Goal: Transaction & Acquisition: Obtain resource

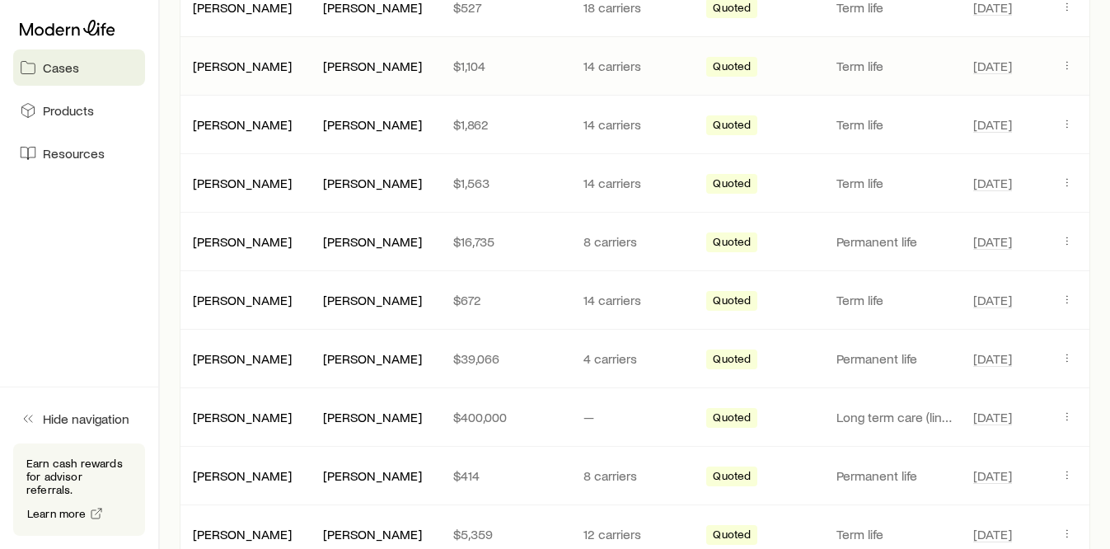
scroll to position [577, 0]
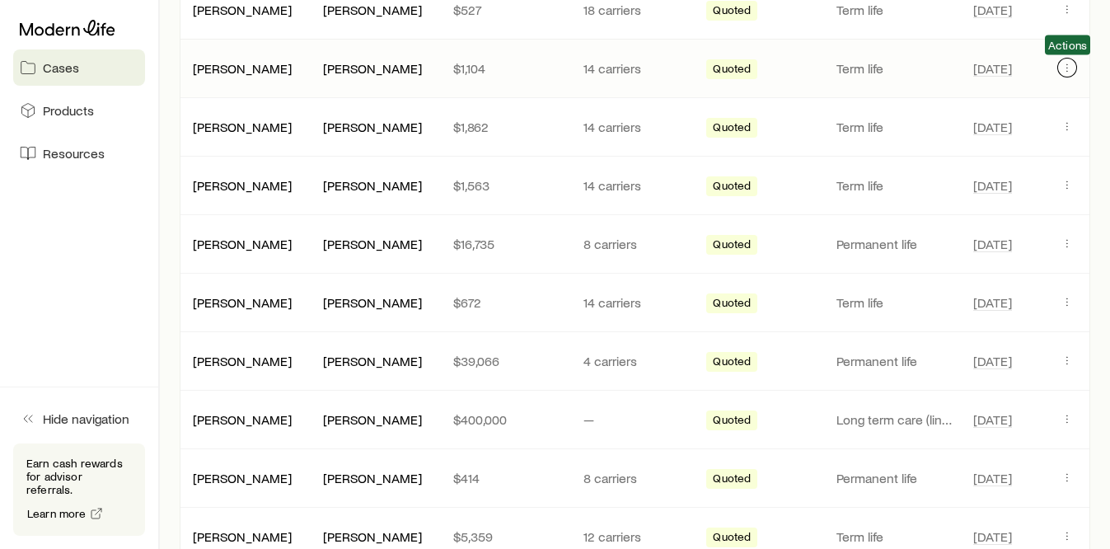
click at [1070, 63] on icon "Client cases" at bounding box center [1067, 67] width 13 height 13
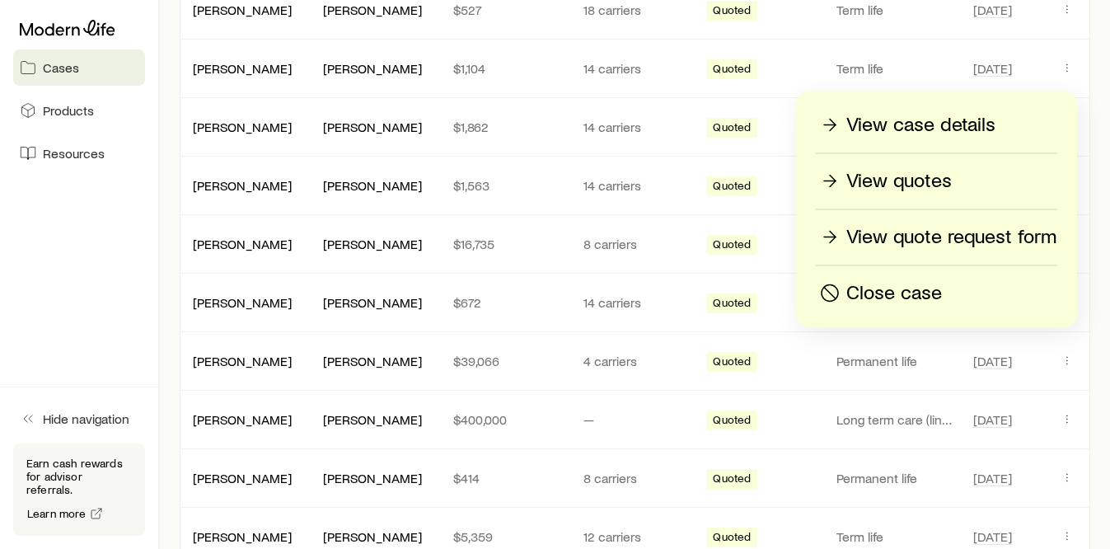
click at [917, 178] on p "View quotes" at bounding box center [898, 181] width 105 height 26
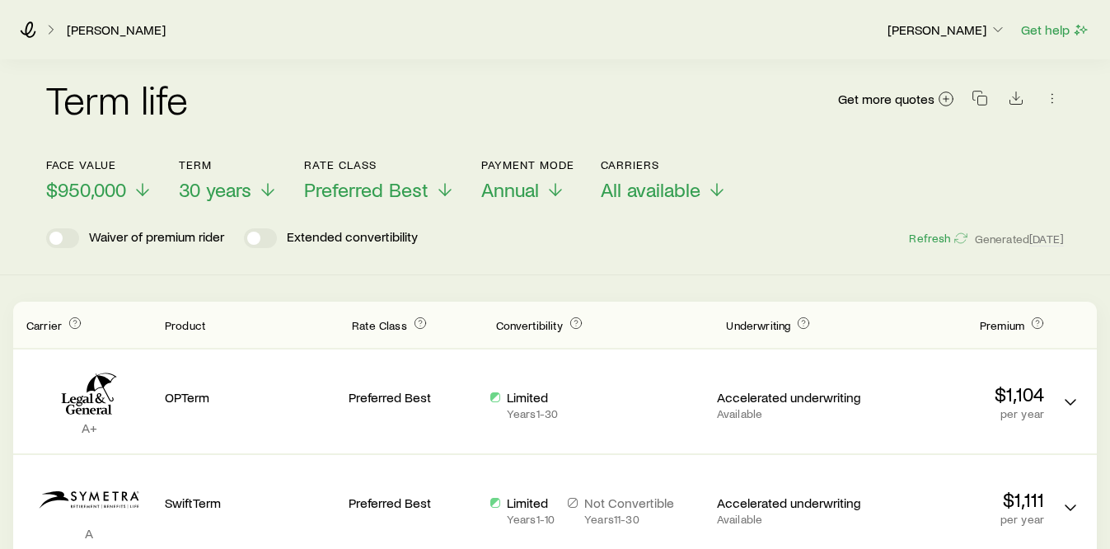
scroll to position [15, 0]
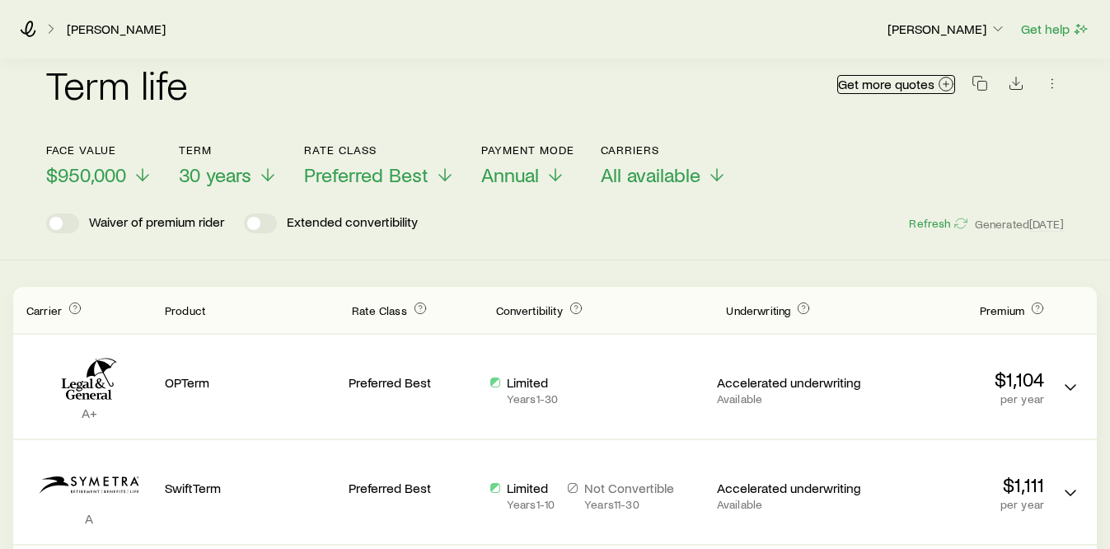
click at [897, 87] on span "Get more quotes" at bounding box center [886, 83] width 96 height 13
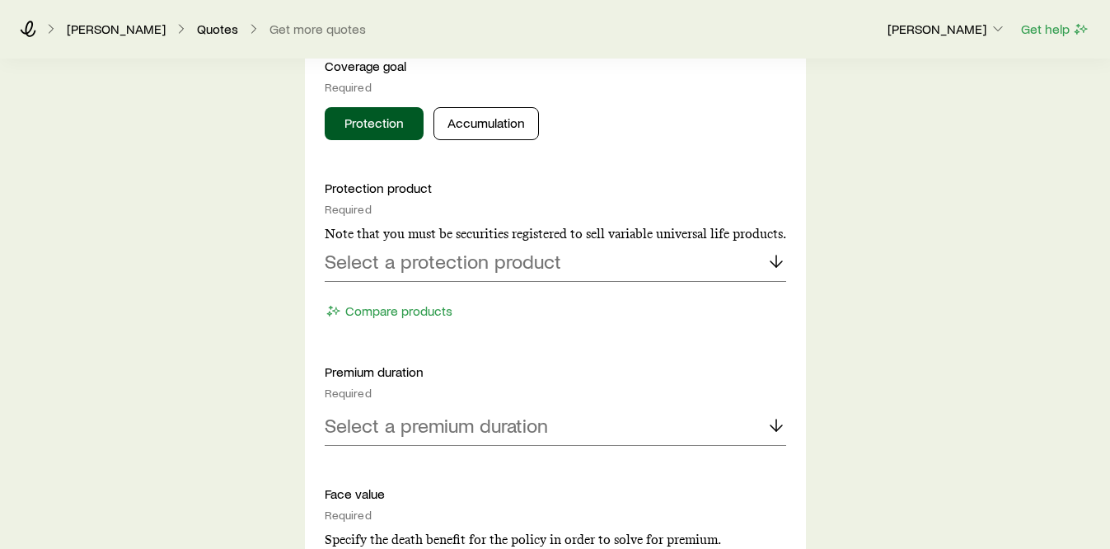
scroll to position [702, 0]
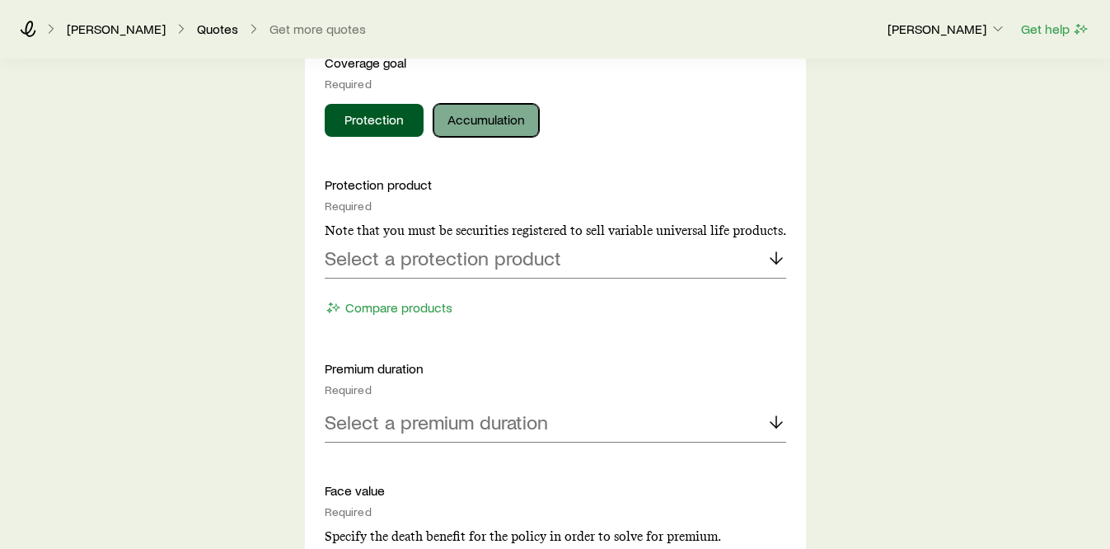
click at [467, 117] on button "Accumulation" at bounding box center [485, 120] width 105 height 33
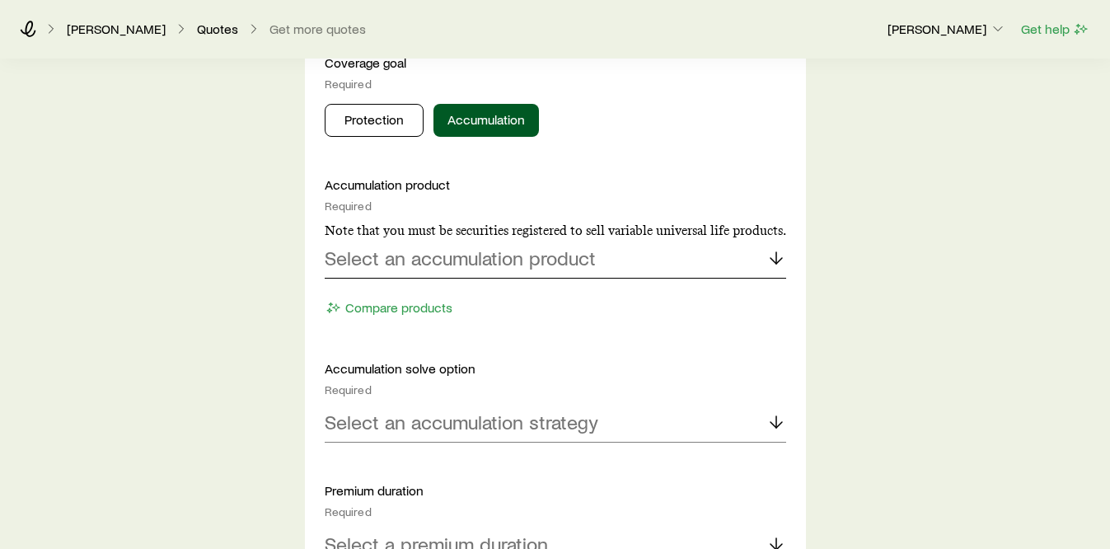
click at [382, 275] on div "Select an accumulation product" at bounding box center [555, 259] width 461 height 40
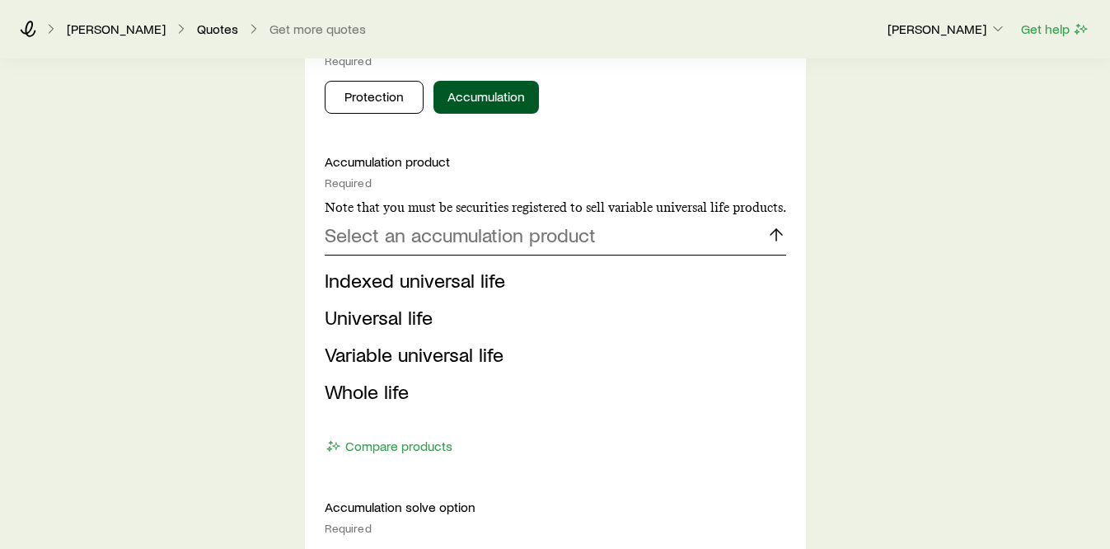
scroll to position [691, 0]
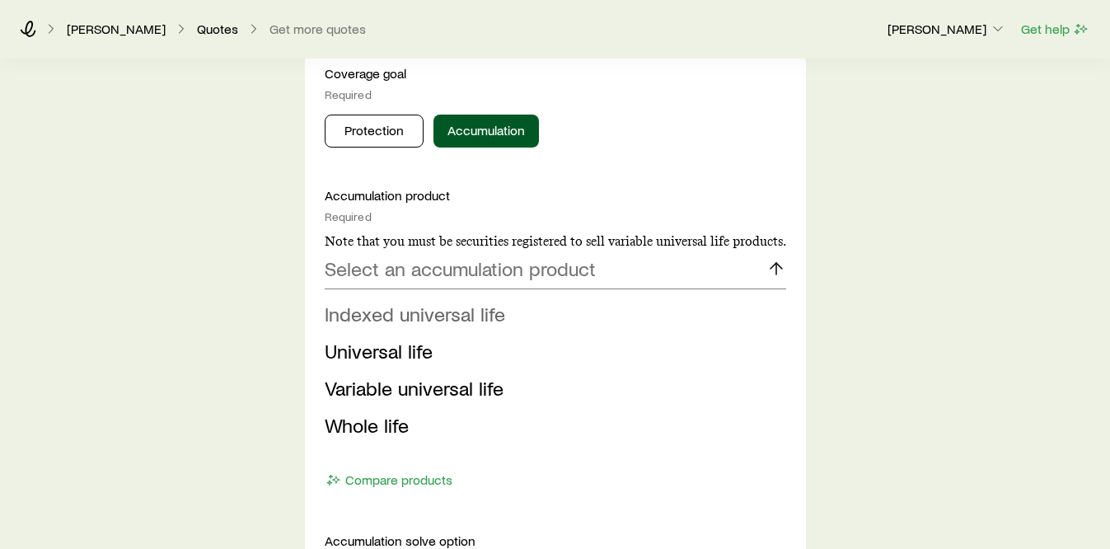
click at [370, 307] on span "Indexed universal life" at bounding box center [415, 314] width 180 height 24
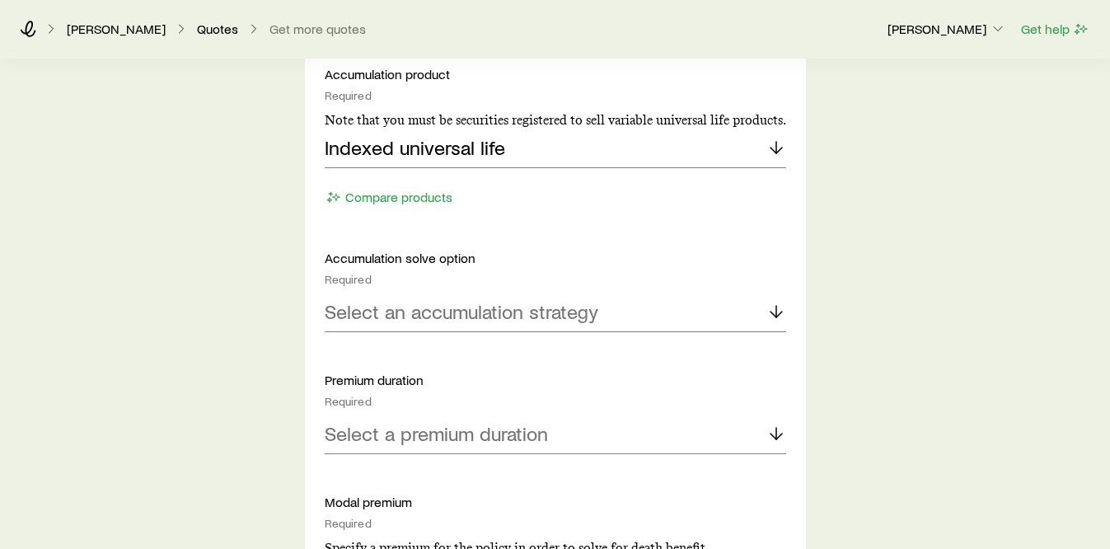
scroll to position [846, 0]
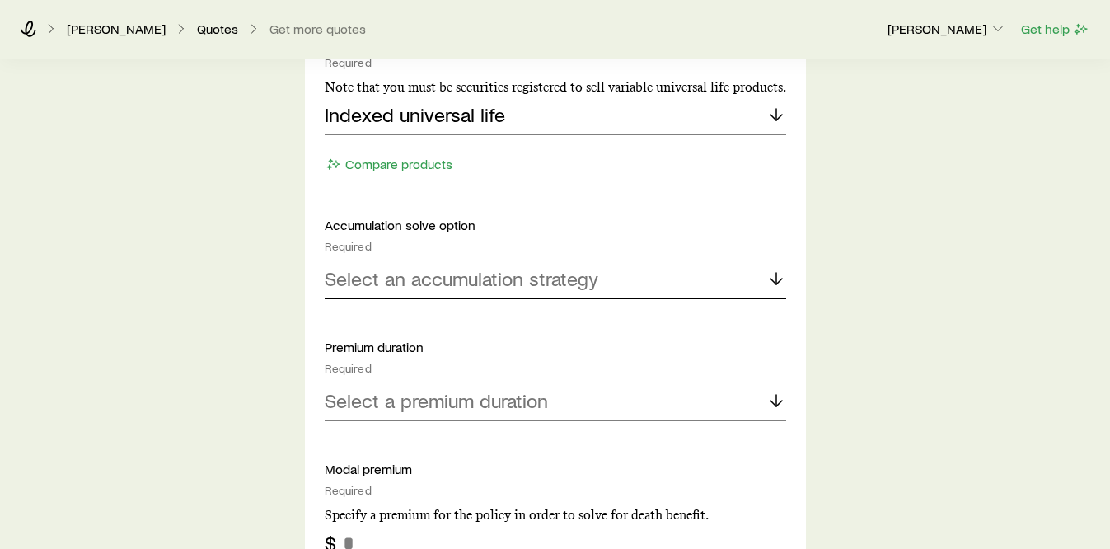
click at [376, 278] on p "Select an accumulation strategy" at bounding box center [462, 278] width 274 height 23
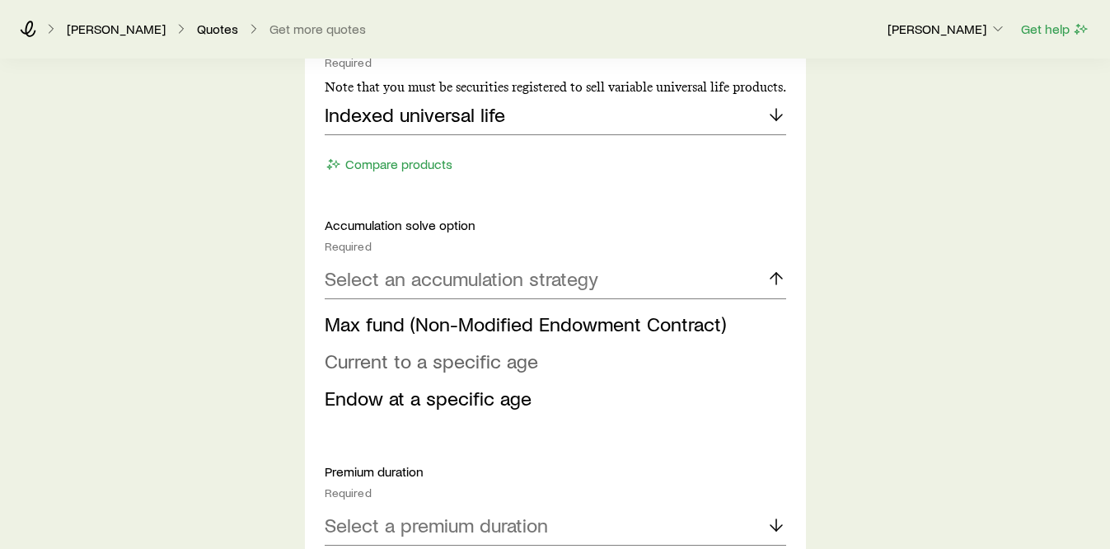
click at [374, 368] on span "Current to a specific age" at bounding box center [431, 361] width 213 height 24
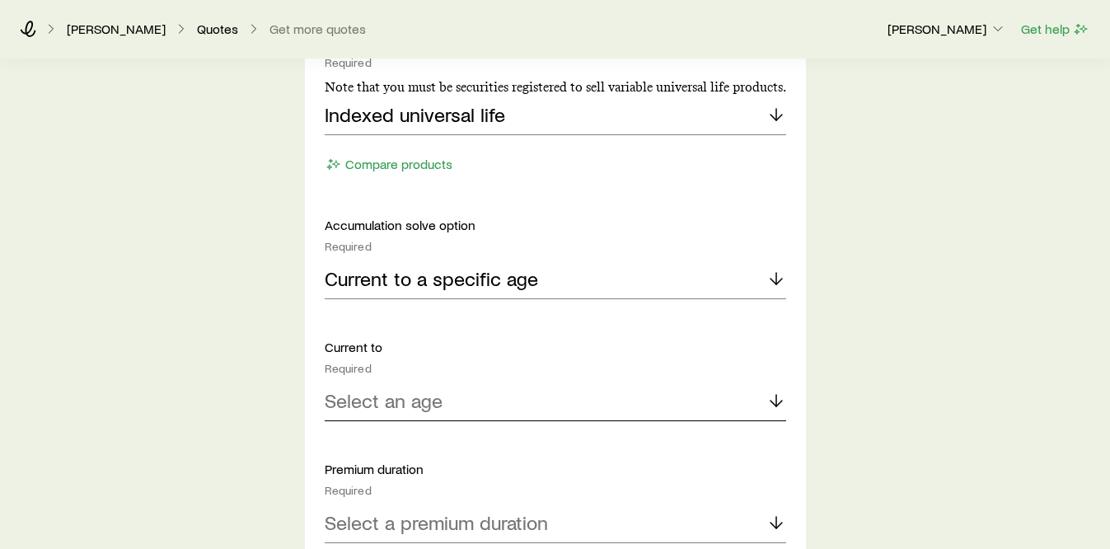
click at [372, 401] on p "Select an age" at bounding box center [384, 400] width 118 height 23
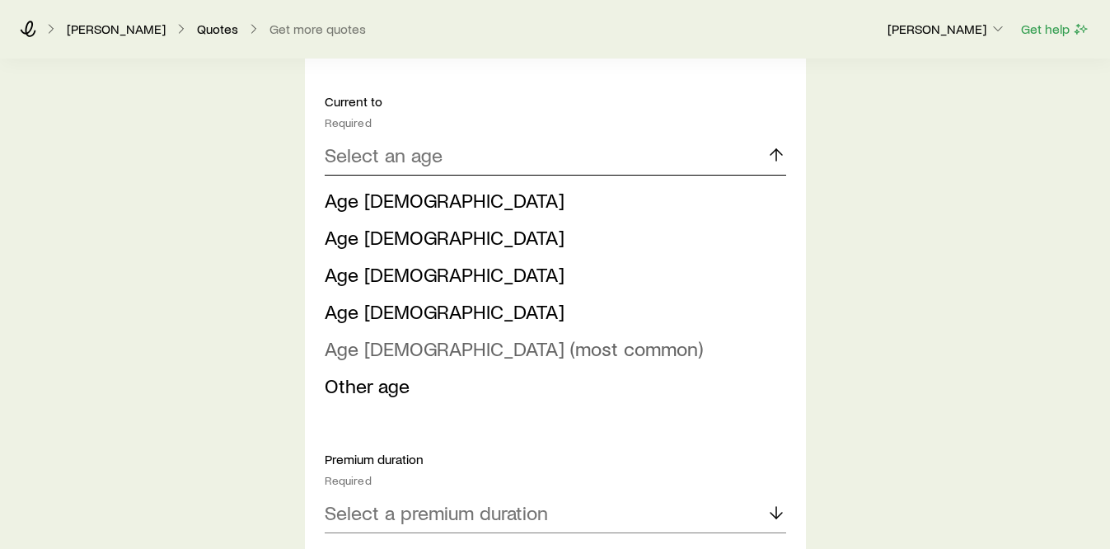
scroll to position [1092, 0]
click at [369, 348] on span "Age [DEMOGRAPHIC_DATA] (most common)" at bounding box center [514, 347] width 378 height 24
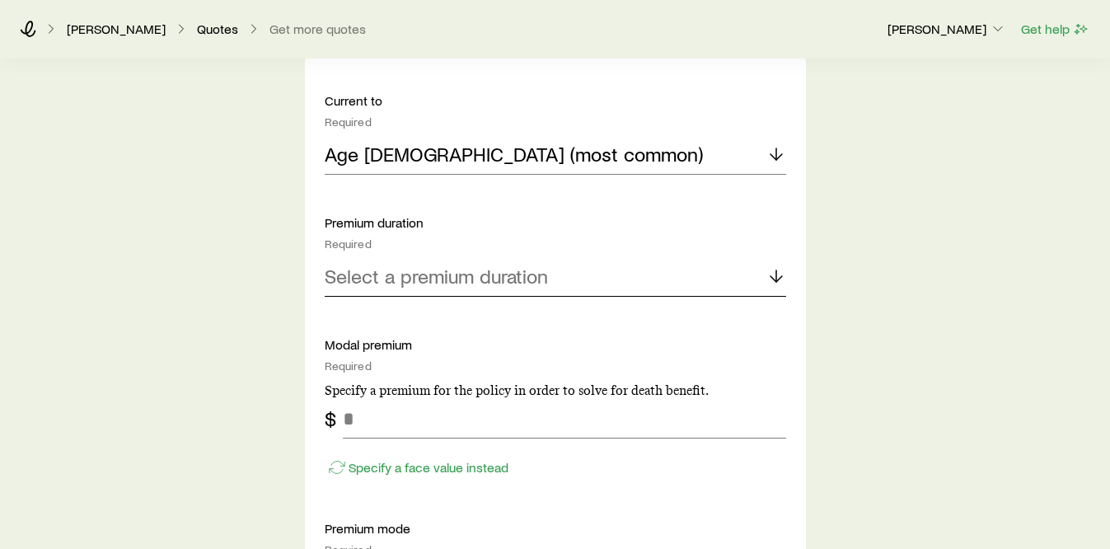
click at [379, 265] on p "Select a premium duration" at bounding box center [436, 276] width 223 height 23
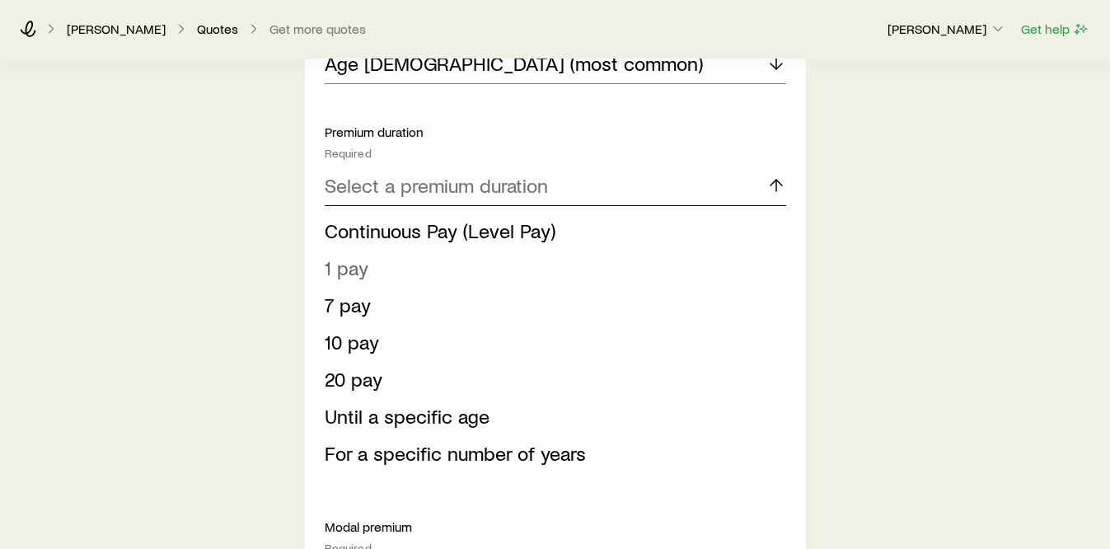
scroll to position [1220, 0]
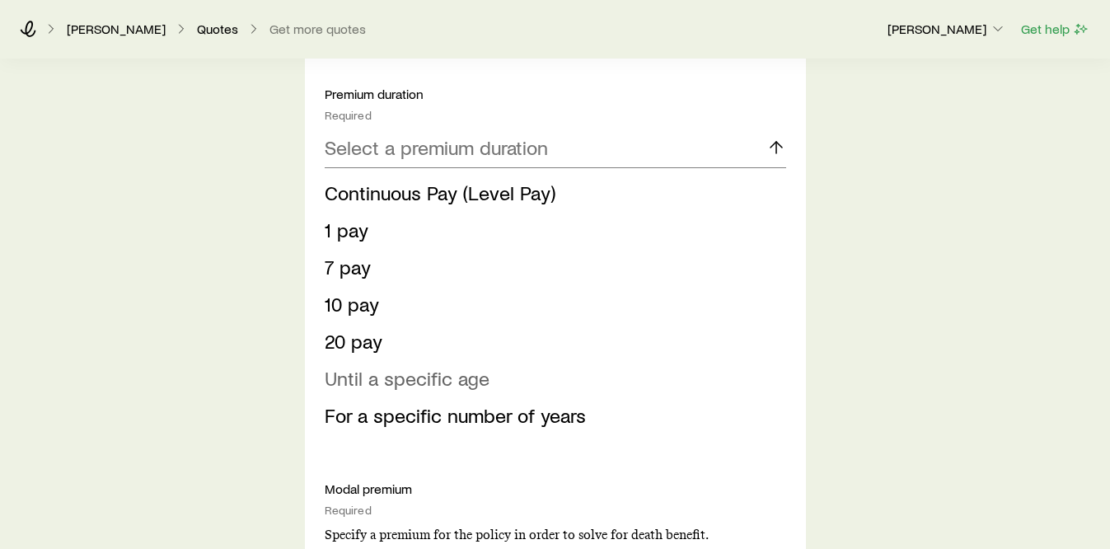
click at [363, 391] on li "Until a specific age" at bounding box center [551, 378] width 452 height 37
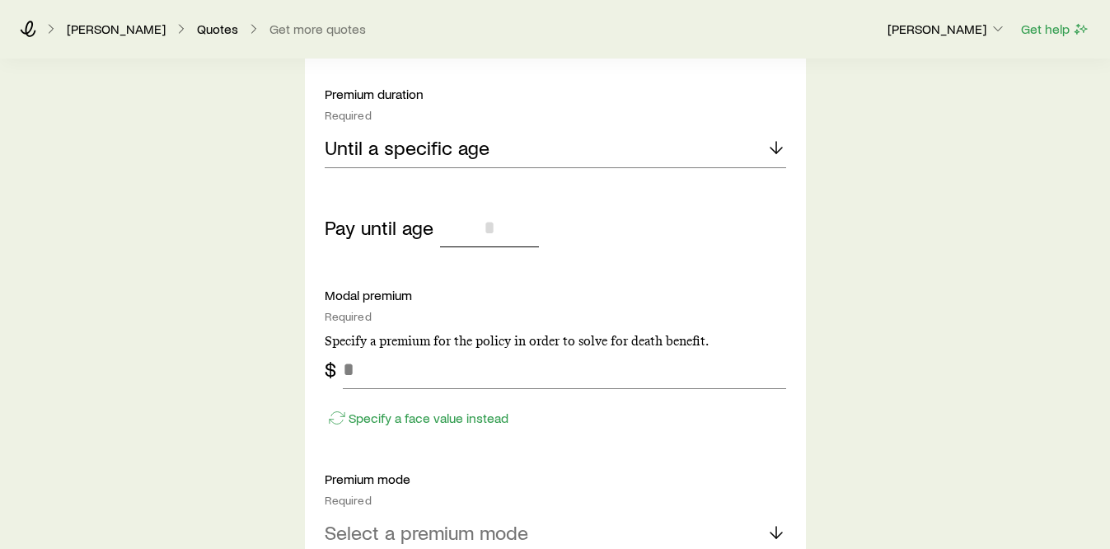
click at [482, 235] on input "tel" at bounding box center [489, 228] width 99 height 40
type input "**"
click at [283, 299] on div "Insurance Selection What type of product are you looking for? At least one is r…" at bounding box center [556, 251] width 554 height 2824
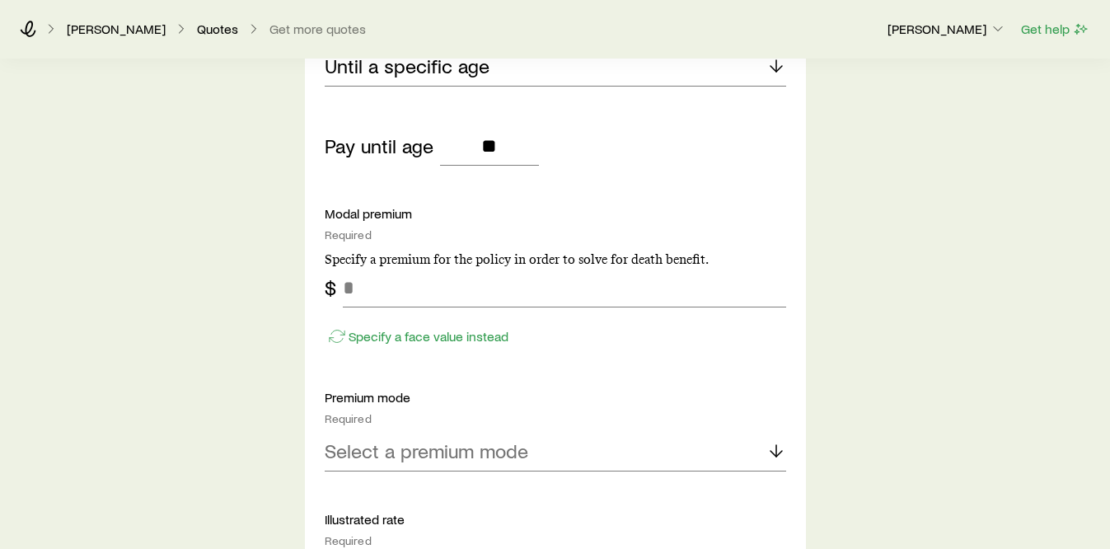
scroll to position [1309, 0]
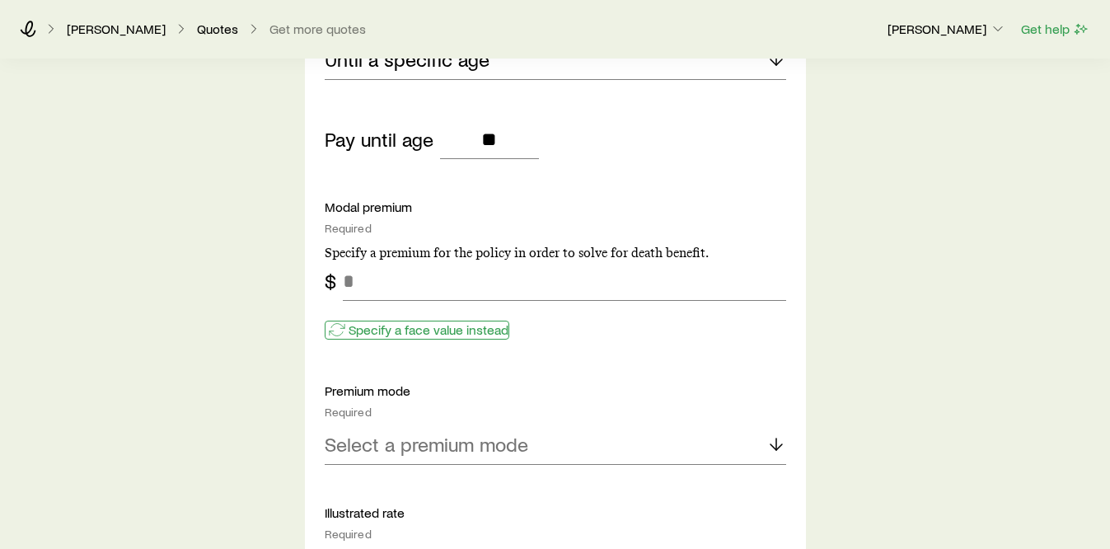
click at [391, 336] on p "Specify a face value instead" at bounding box center [429, 329] width 160 height 16
click at [393, 293] on input "tel" at bounding box center [564, 281] width 443 height 40
type input "******"
click at [246, 321] on div "Insurance Selection What type of product are you looking for? At least one is r…" at bounding box center [555, 163] width 1110 height 2824
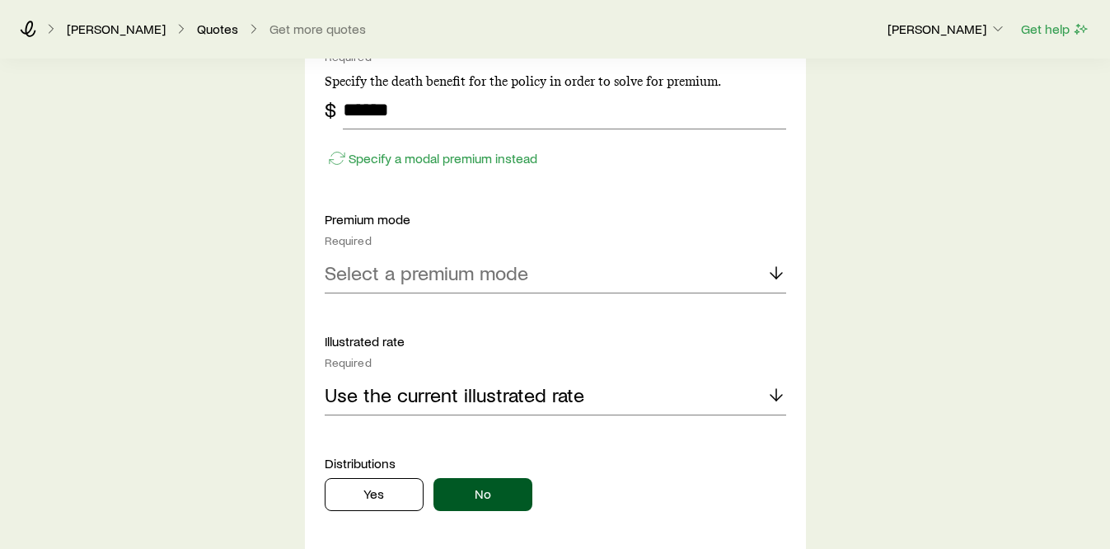
scroll to position [1520, 0]
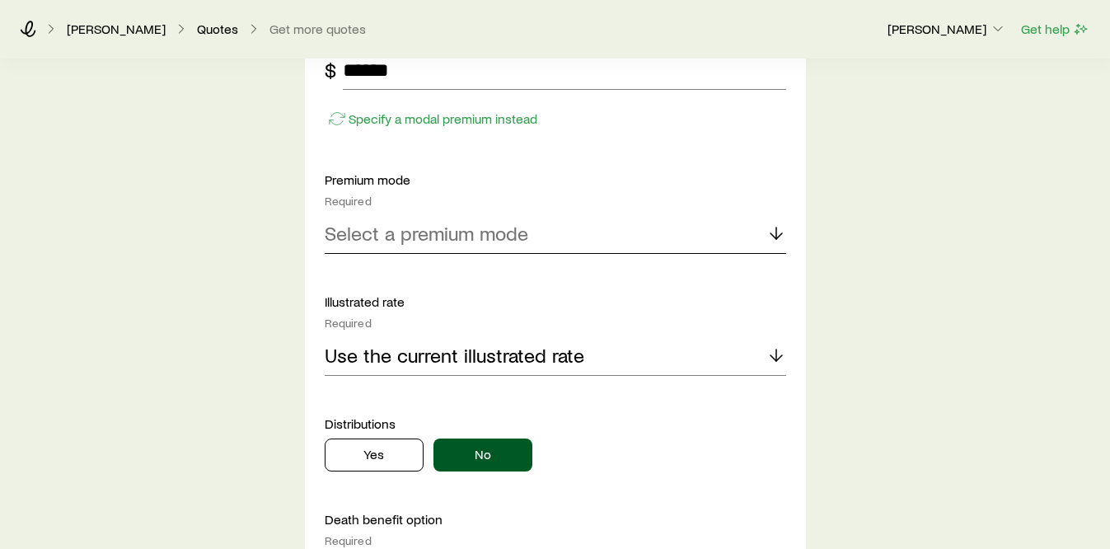
click at [424, 222] on p "Select a premium mode" at bounding box center [427, 233] width 204 height 23
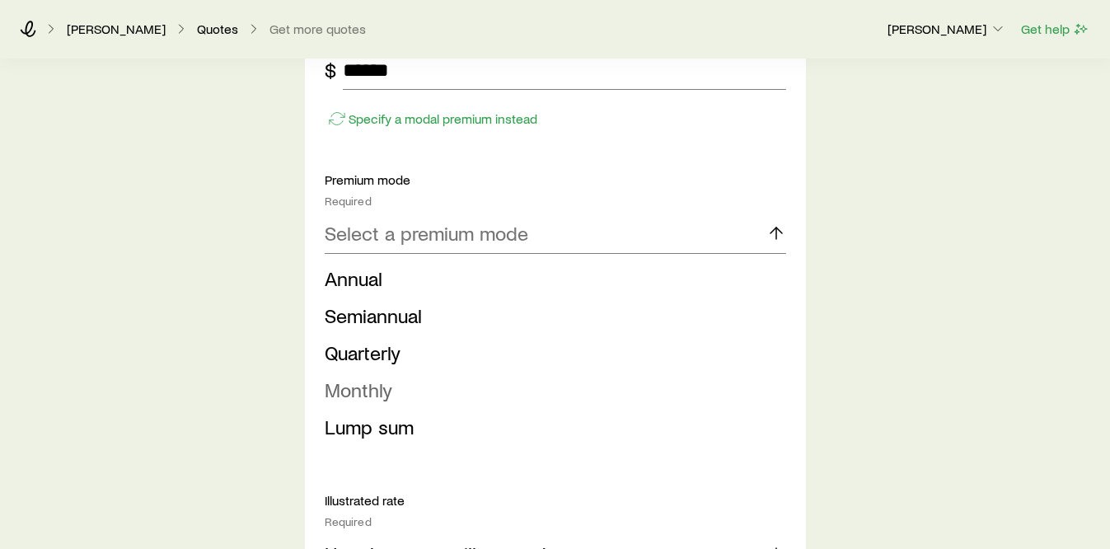
click at [372, 392] on span "Monthly" at bounding box center [359, 389] width 68 height 24
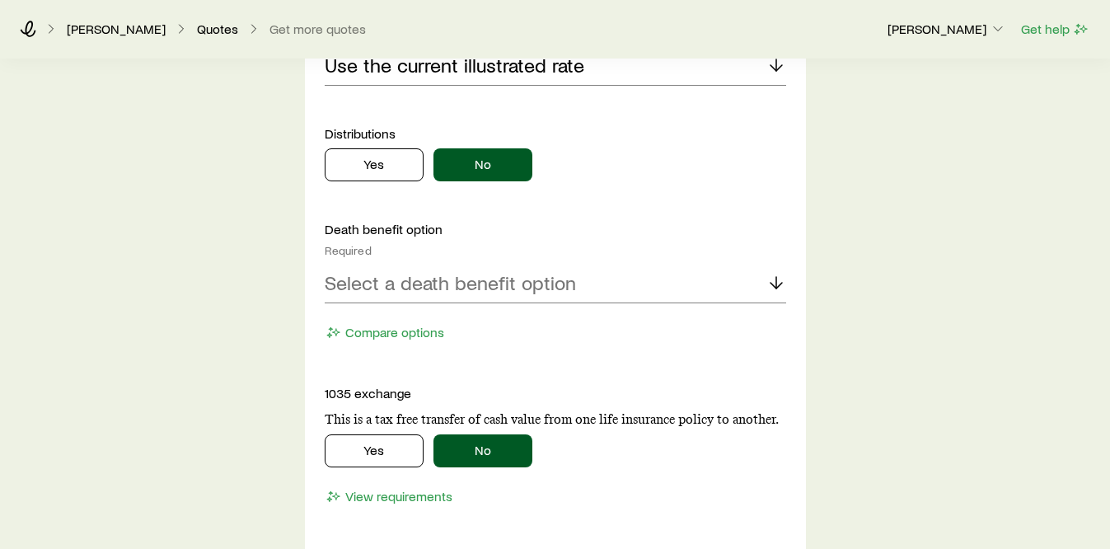
scroll to position [1824, 0]
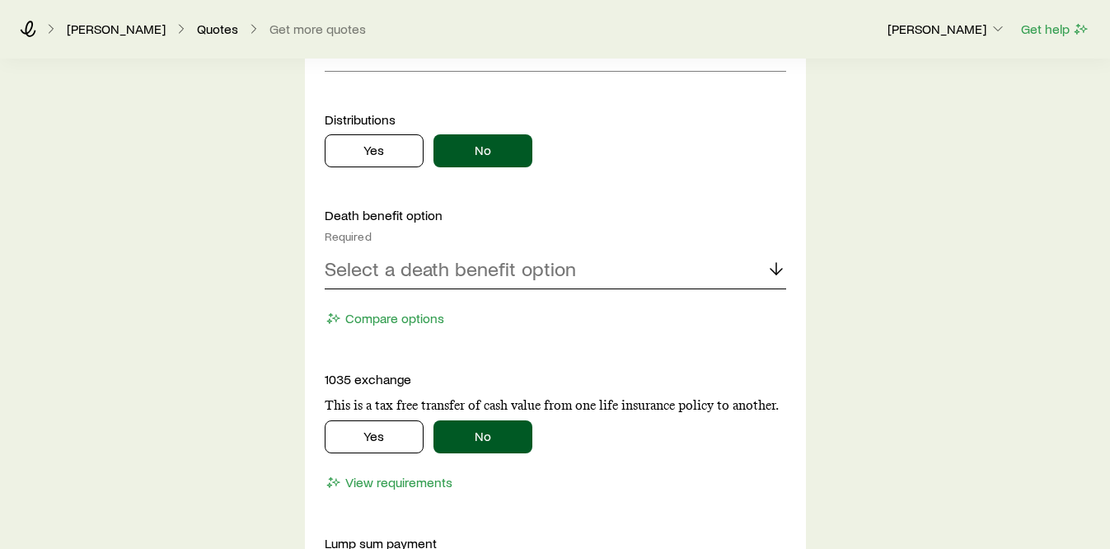
click at [355, 261] on p "Select a death benefit option" at bounding box center [450, 268] width 251 height 23
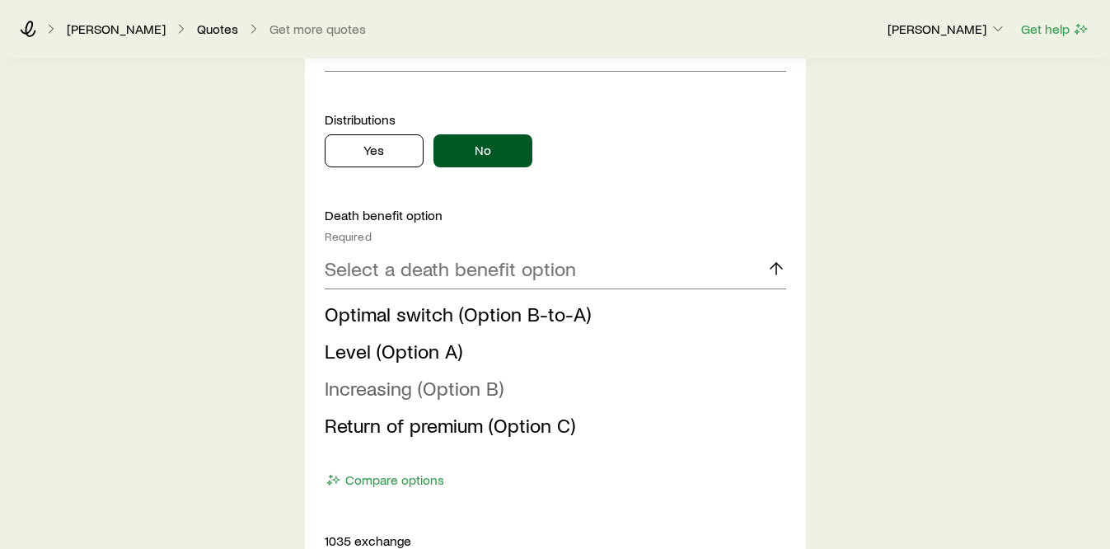
click at [366, 391] on span "Increasing (Option B)" at bounding box center [414, 388] width 179 height 24
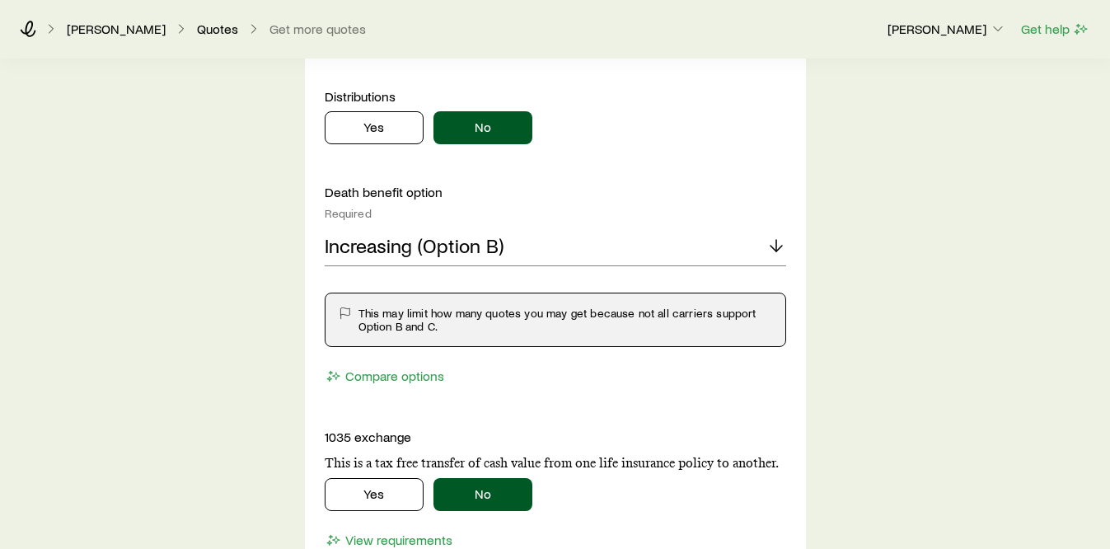
scroll to position [1850, 0]
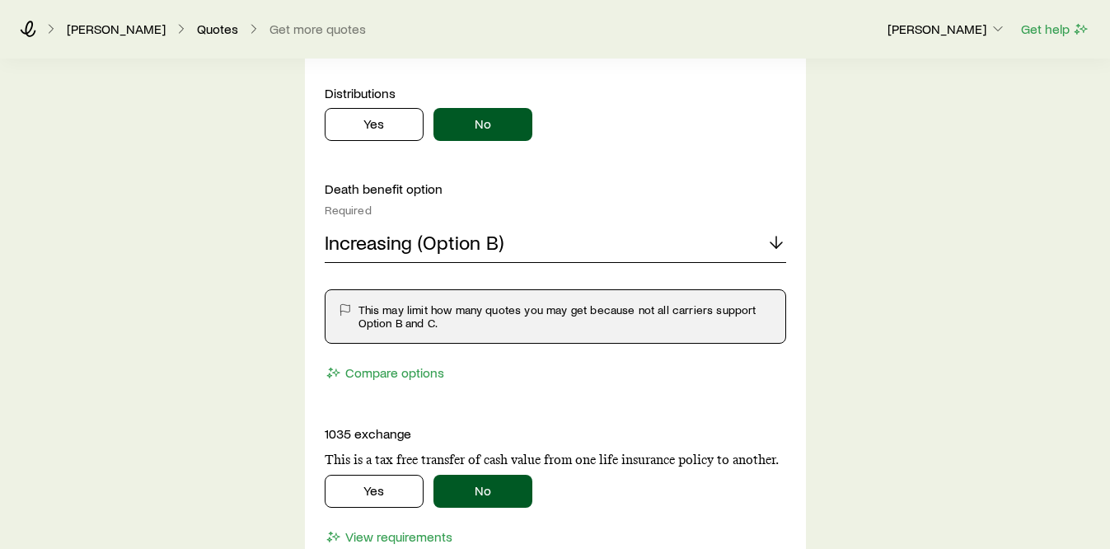
click at [362, 237] on p "Increasing (Option B)" at bounding box center [414, 242] width 179 height 23
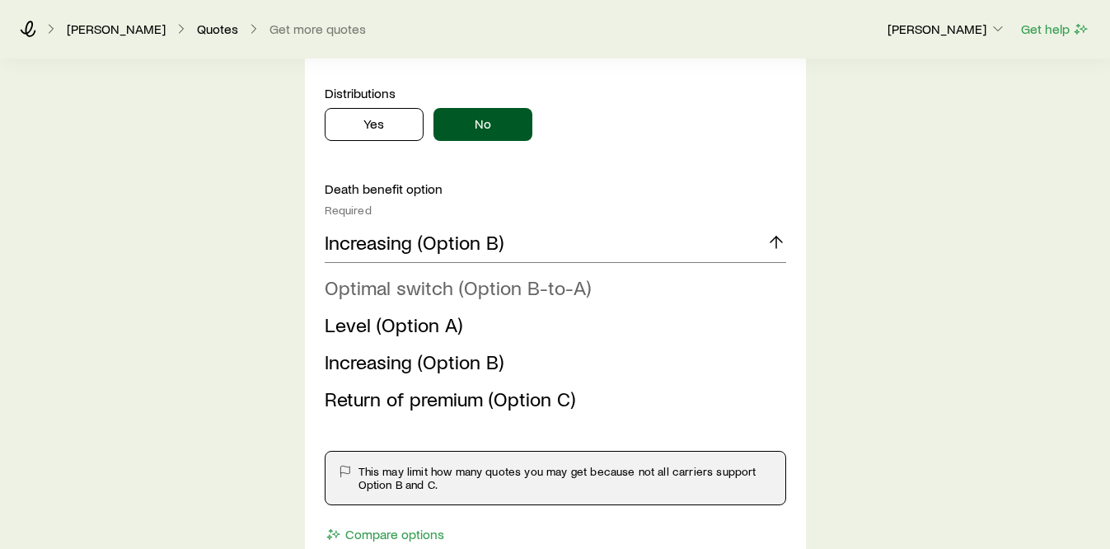
click at [377, 298] on li "Optimal switch (Option B-to-A)" at bounding box center [551, 287] width 452 height 37
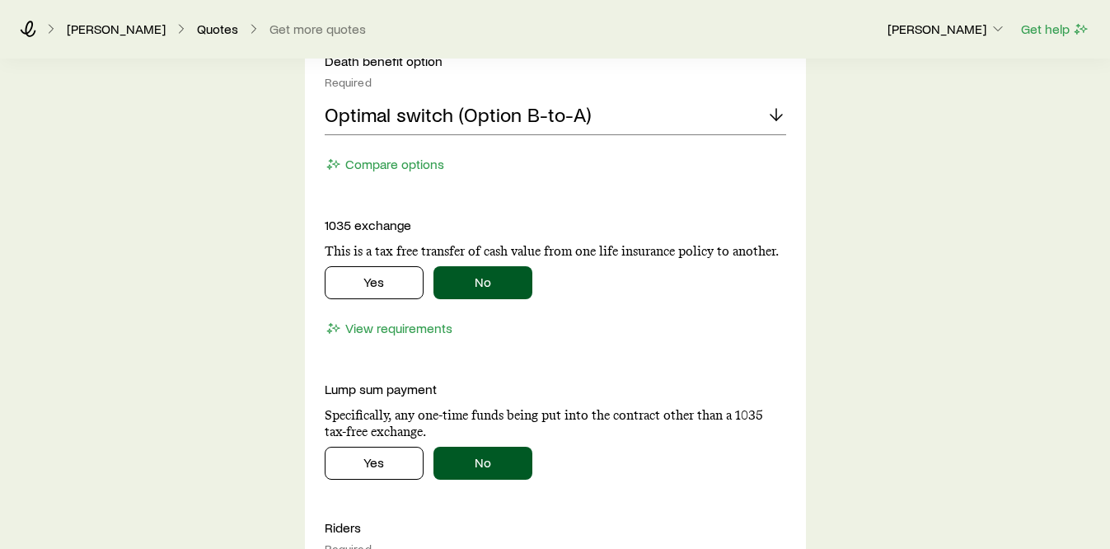
scroll to position [1979, 0]
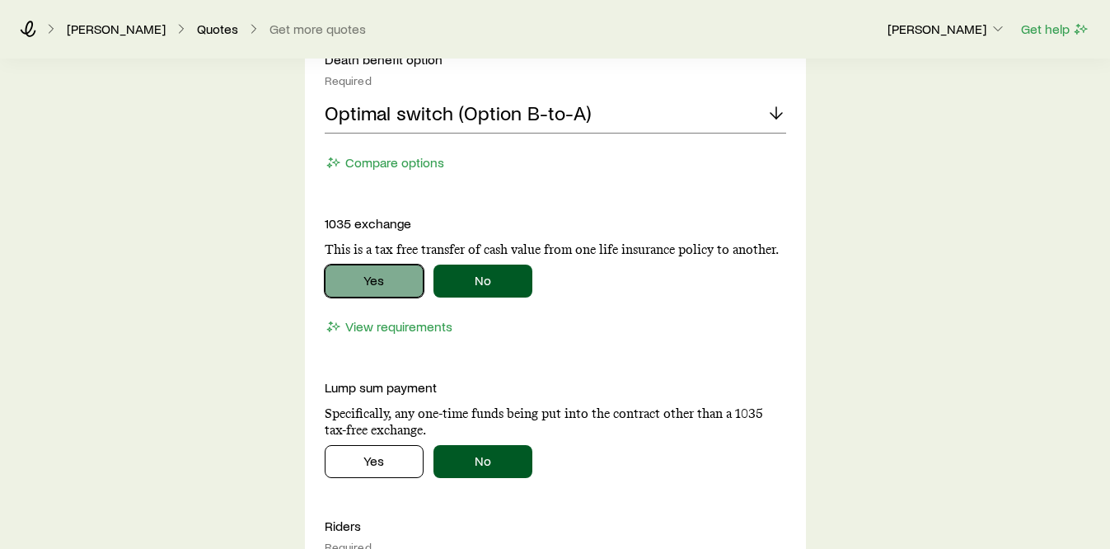
click at [343, 287] on button "Yes" at bounding box center [374, 281] width 99 height 33
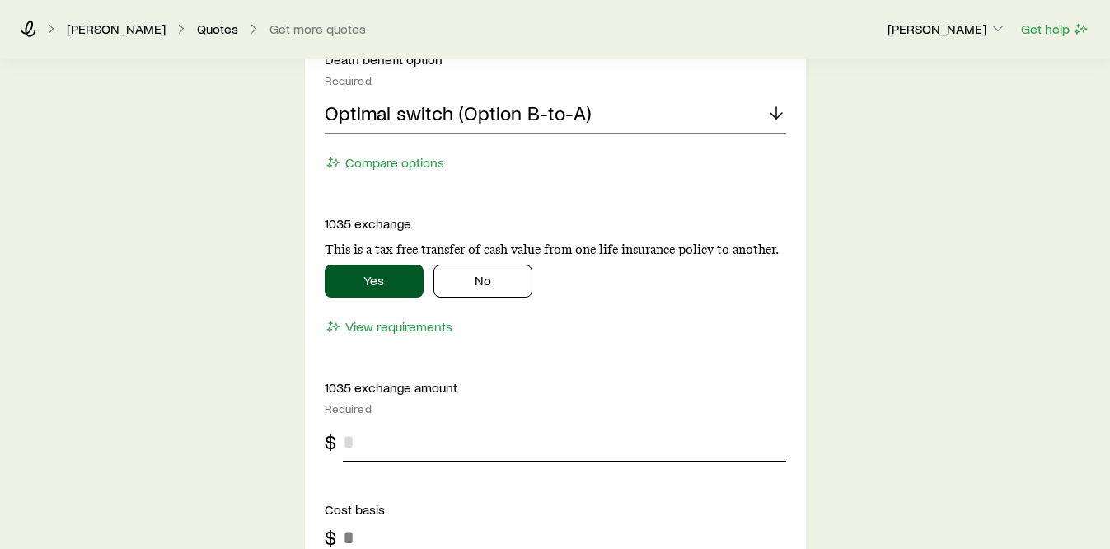
click at [481, 433] on input "tel" at bounding box center [564, 442] width 443 height 40
type input "***"
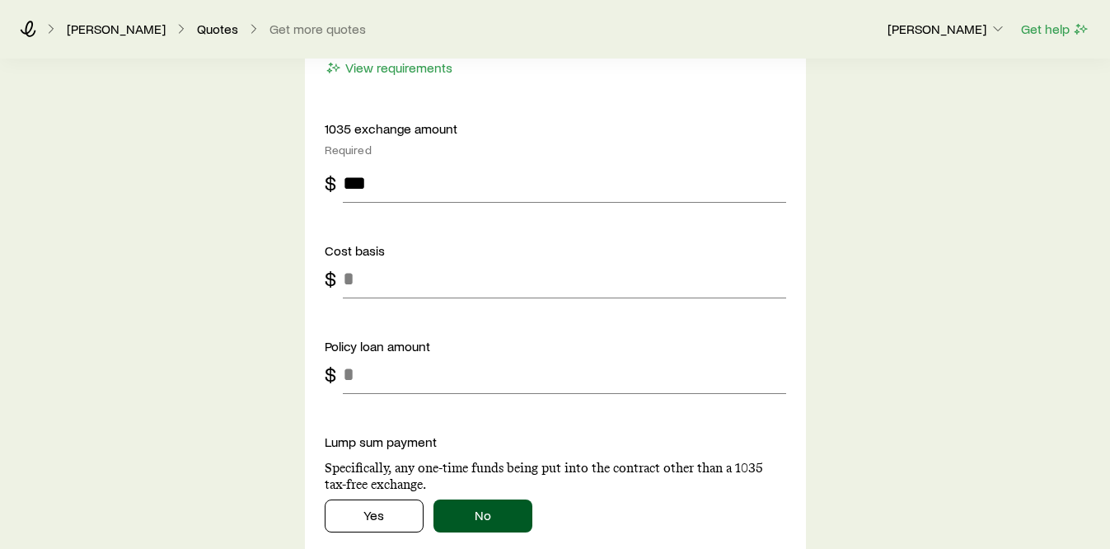
scroll to position [2240, 0]
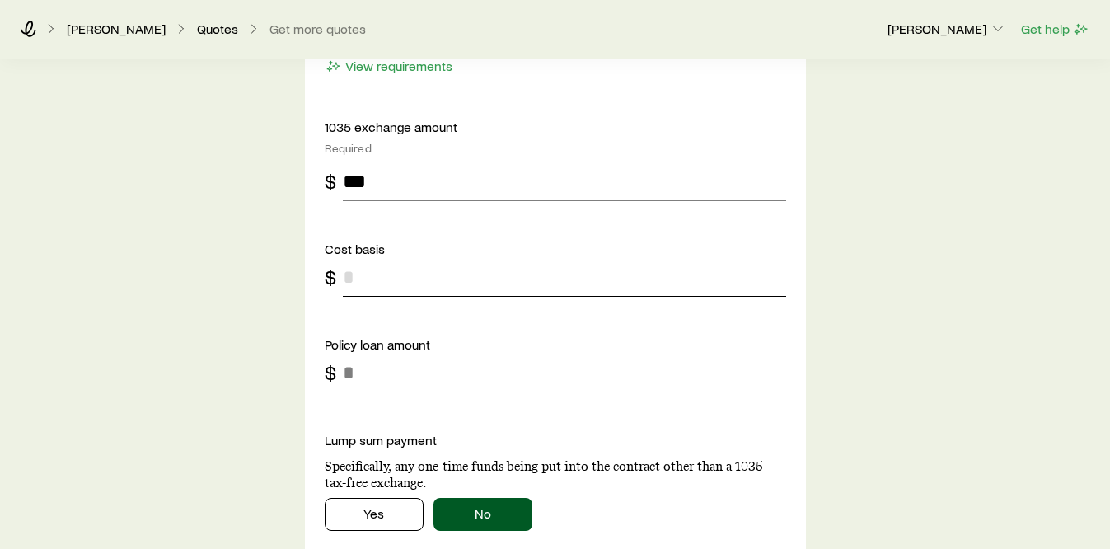
click at [411, 270] on input "tel" at bounding box center [564, 277] width 443 height 40
type input "*****"
click at [356, 377] on input "tel" at bounding box center [564, 373] width 443 height 40
type input "*"
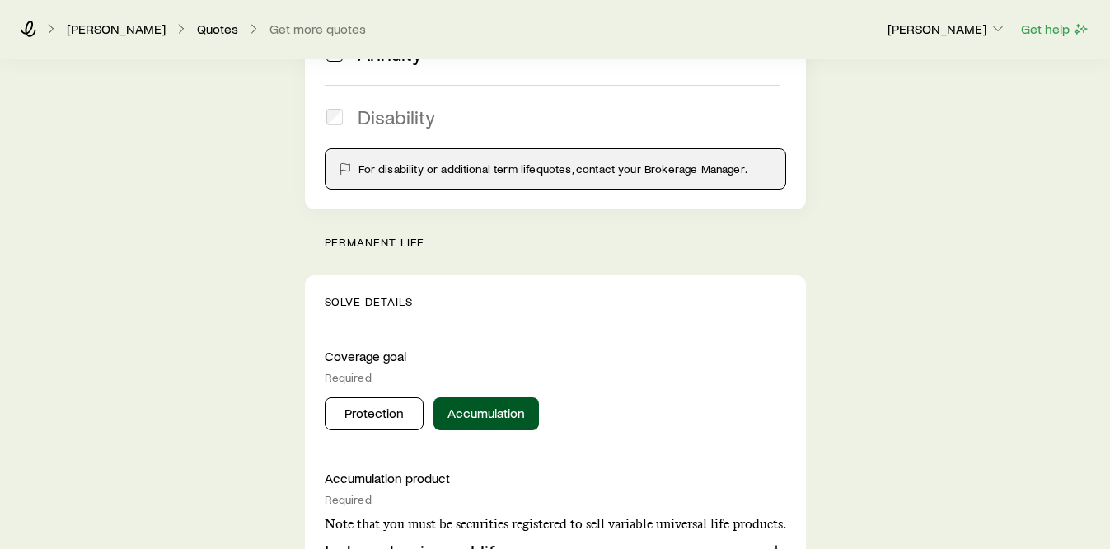
scroll to position [363, 0]
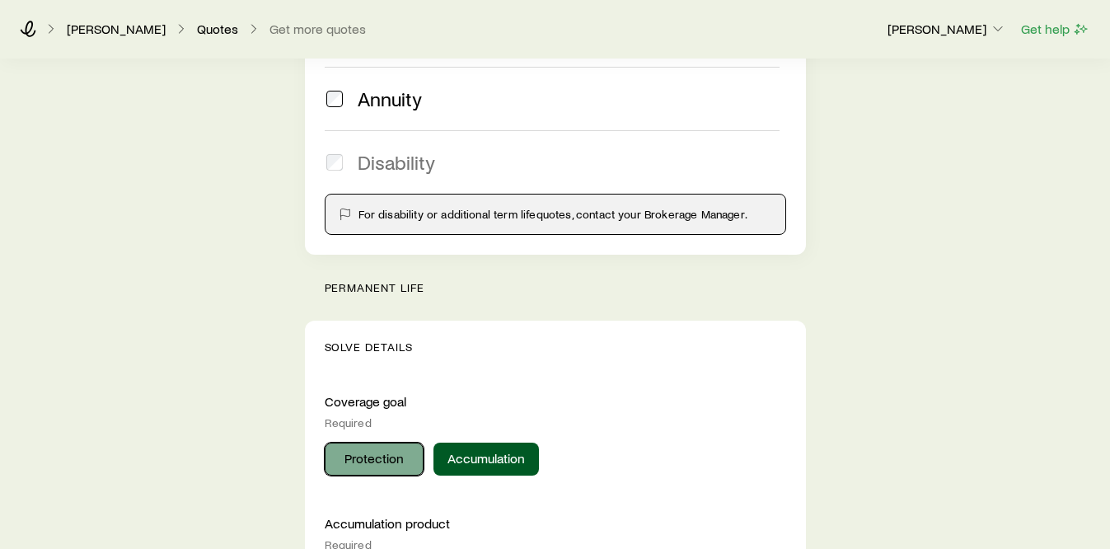
click at [370, 461] on button "Protection" at bounding box center [374, 459] width 99 height 33
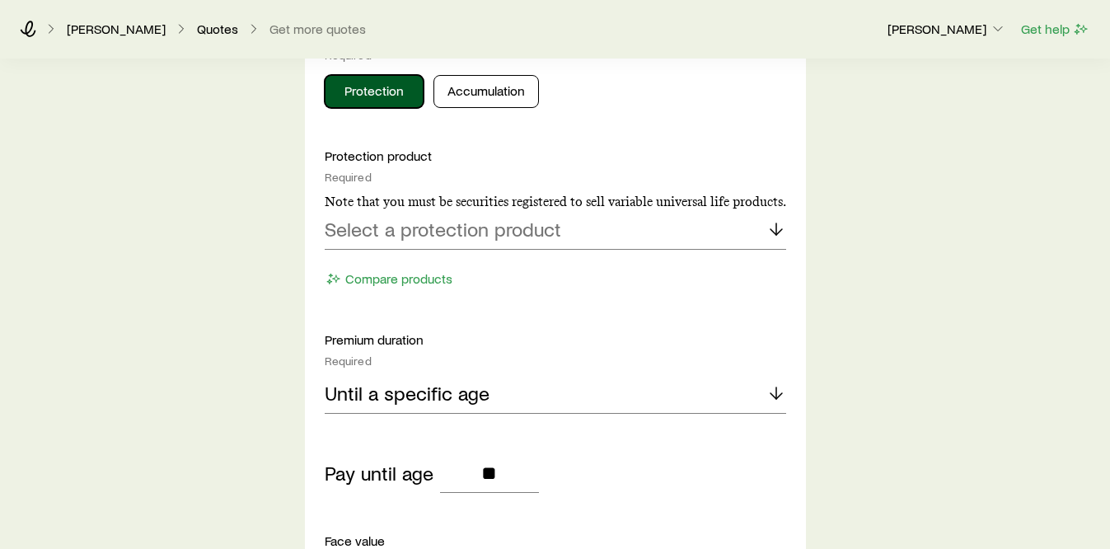
scroll to position [732, 0]
click at [388, 237] on p "Select a protection product" at bounding box center [443, 228] width 237 height 23
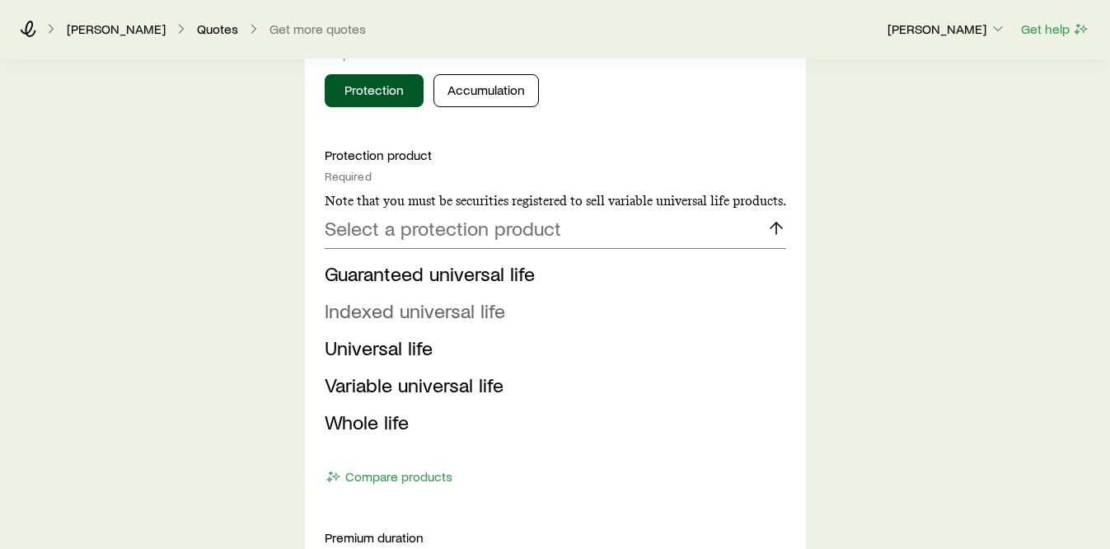
click at [372, 316] on span "Indexed universal life" at bounding box center [415, 310] width 180 height 24
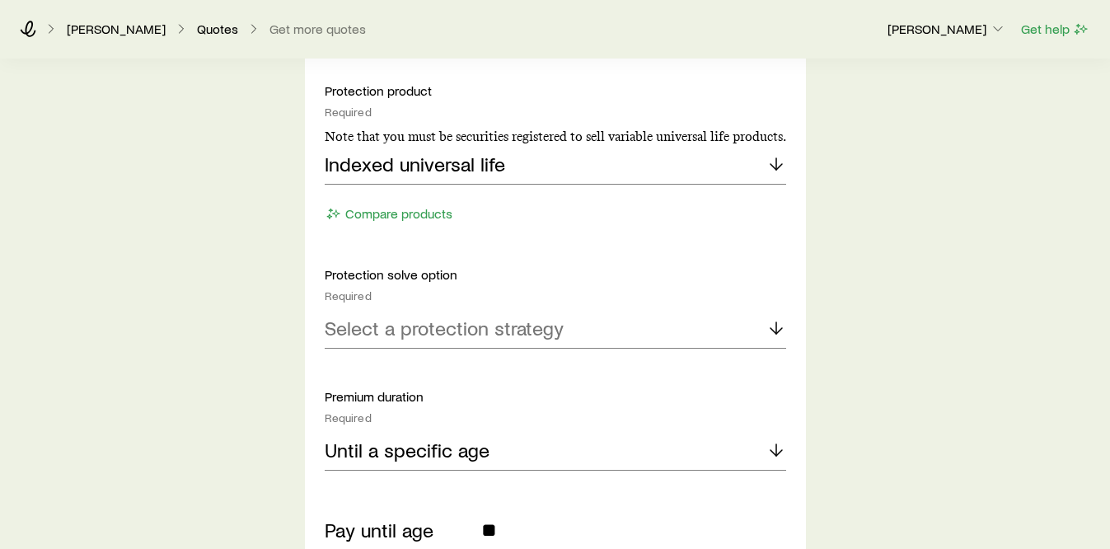
scroll to position [885, 0]
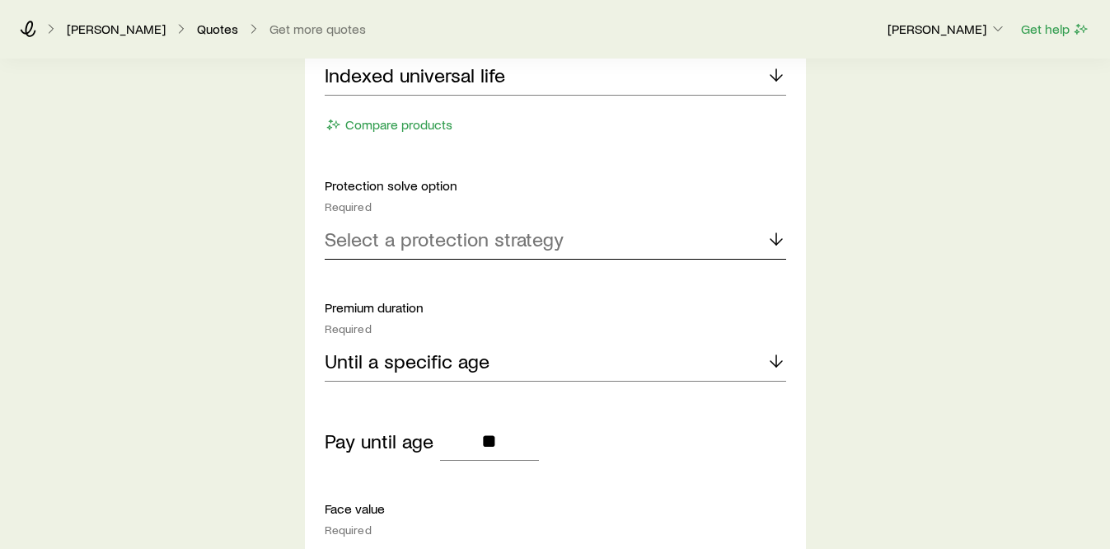
click at [384, 251] on div "Select a protection strategy" at bounding box center [555, 240] width 461 height 40
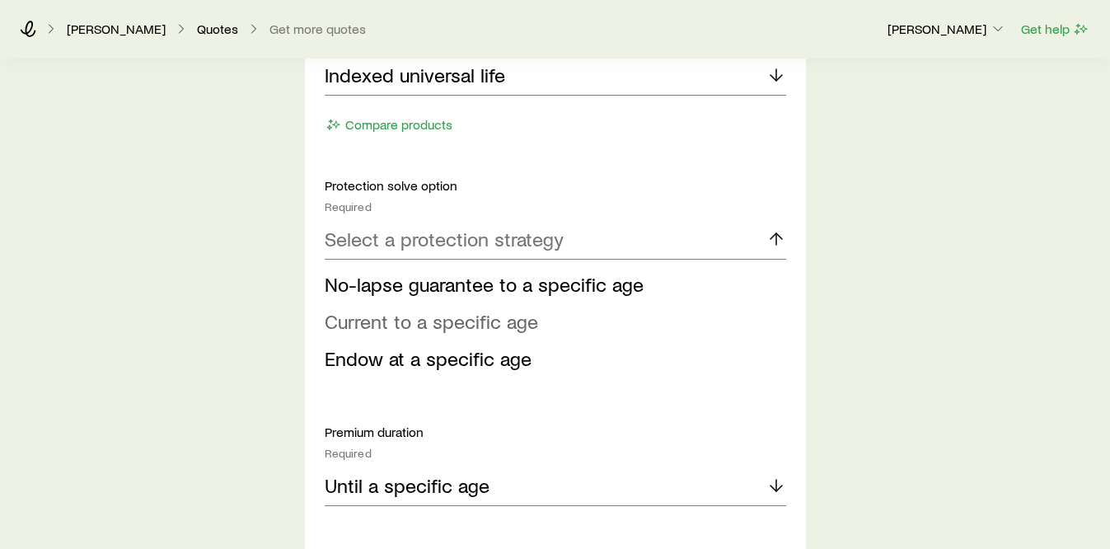
click at [372, 330] on span "Current to a specific age" at bounding box center [431, 321] width 213 height 24
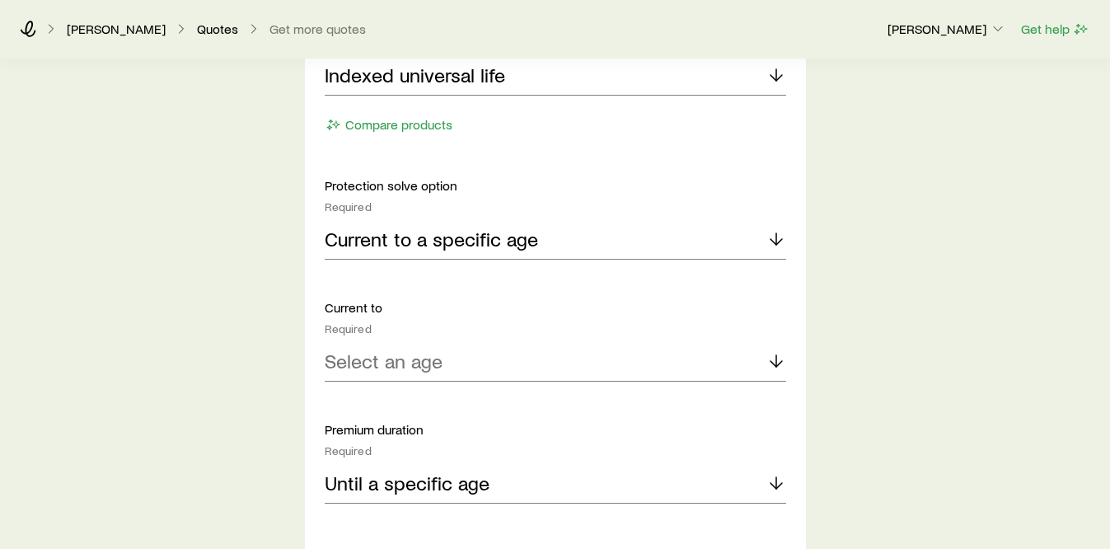
scroll to position [1000, 0]
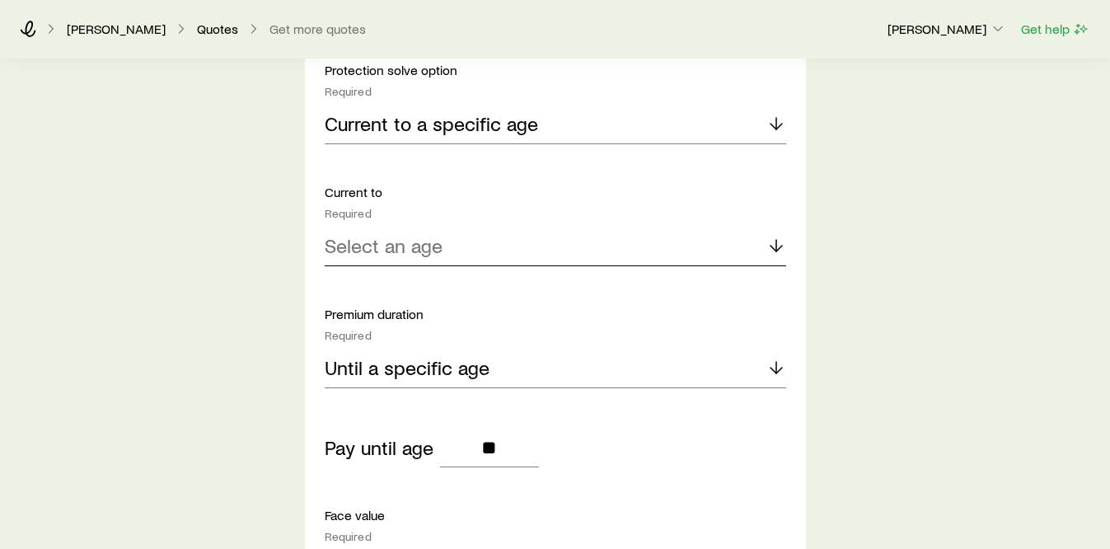
click at [389, 259] on div "Select an age" at bounding box center [555, 247] width 461 height 40
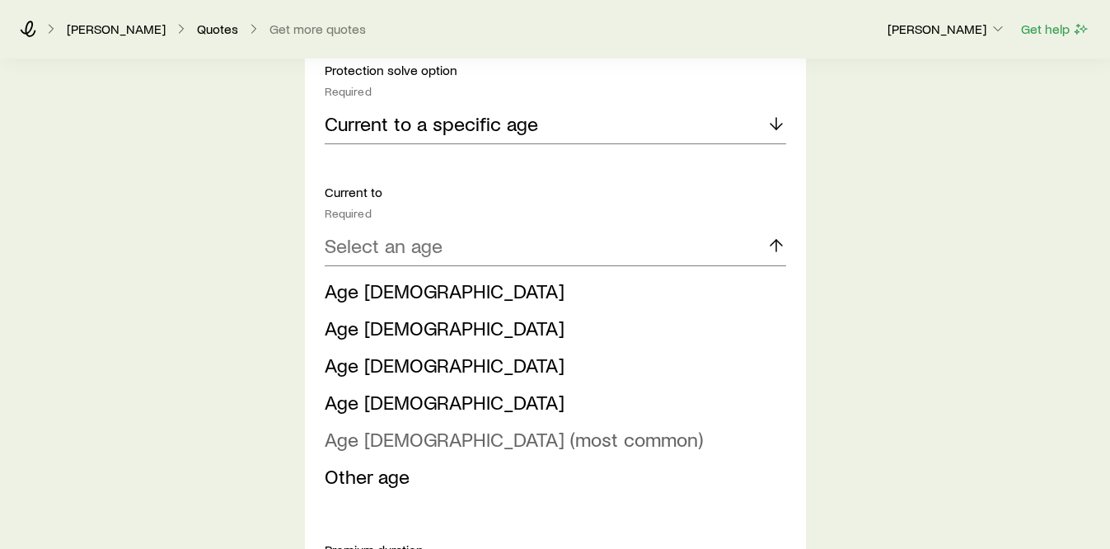
click at [362, 441] on span "Age [DEMOGRAPHIC_DATA] (most common)" at bounding box center [514, 439] width 378 height 24
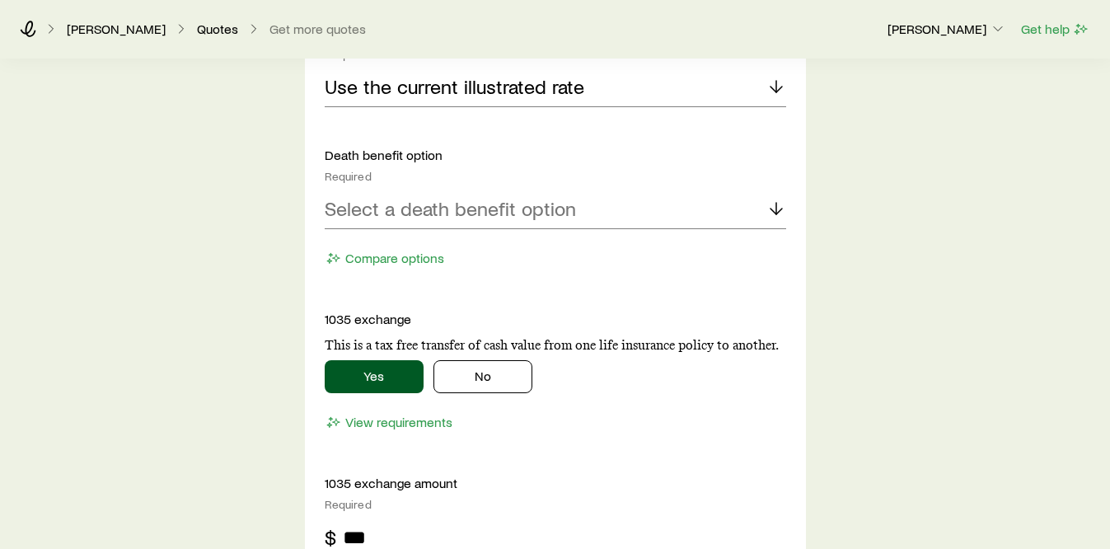
scroll to position [1789, 0]
click at [374, 210] on p "Select a death benefit option" at bounding box center [450, 207] width 251 height 23
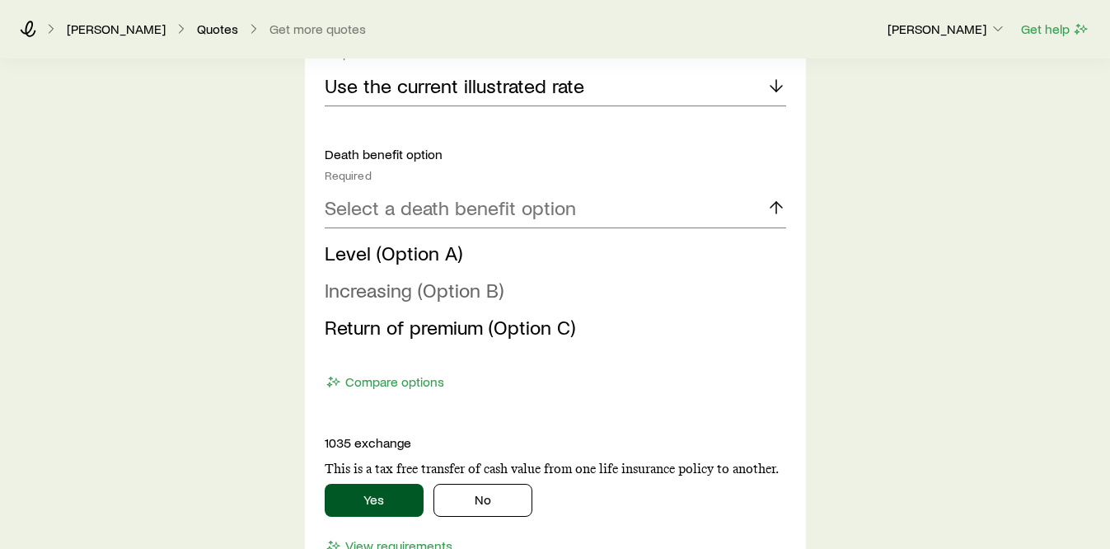
click at [363, 288] on span "Increasing (Option B)" at bounding box center [414, 290] width 179 height 24
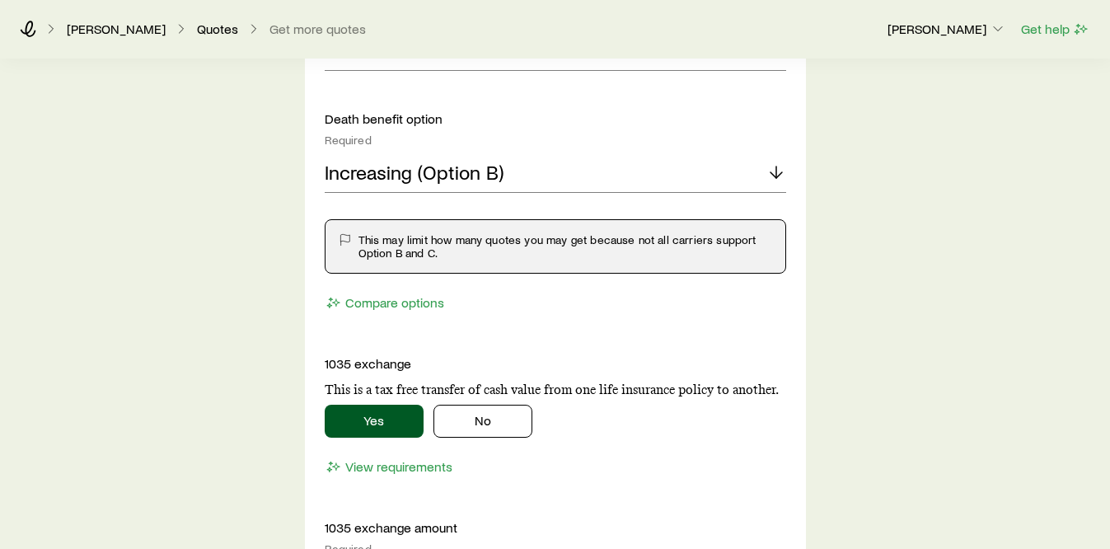
scroll to position [1825, 0]
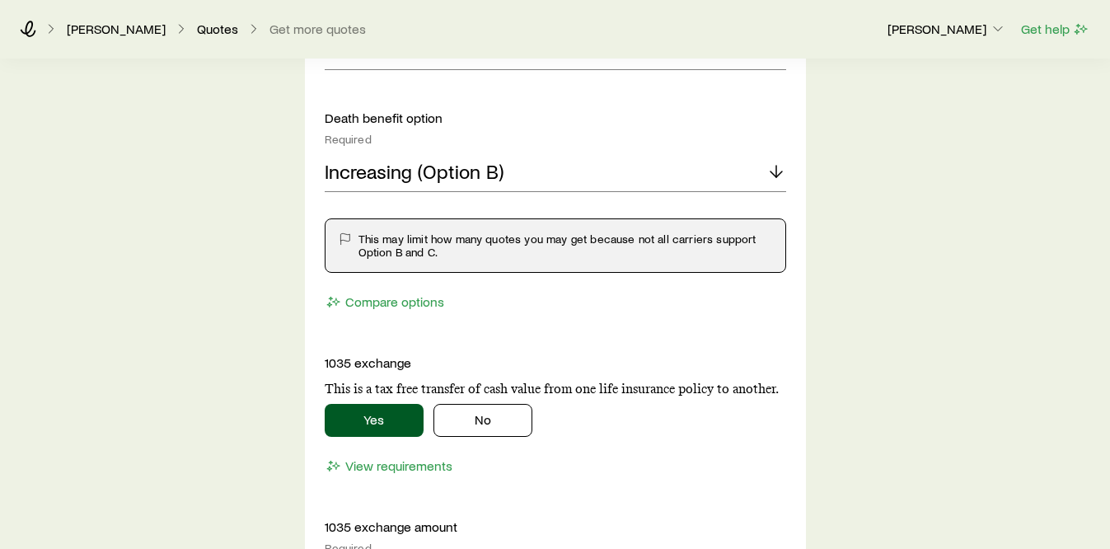
click at [396, 141] on div "Required" at bounding box center [555, 139] width 461 height 13
click at [385, 173] on p "Increasing (Option B)" at bounding box center [414, 171] width 179 height 23
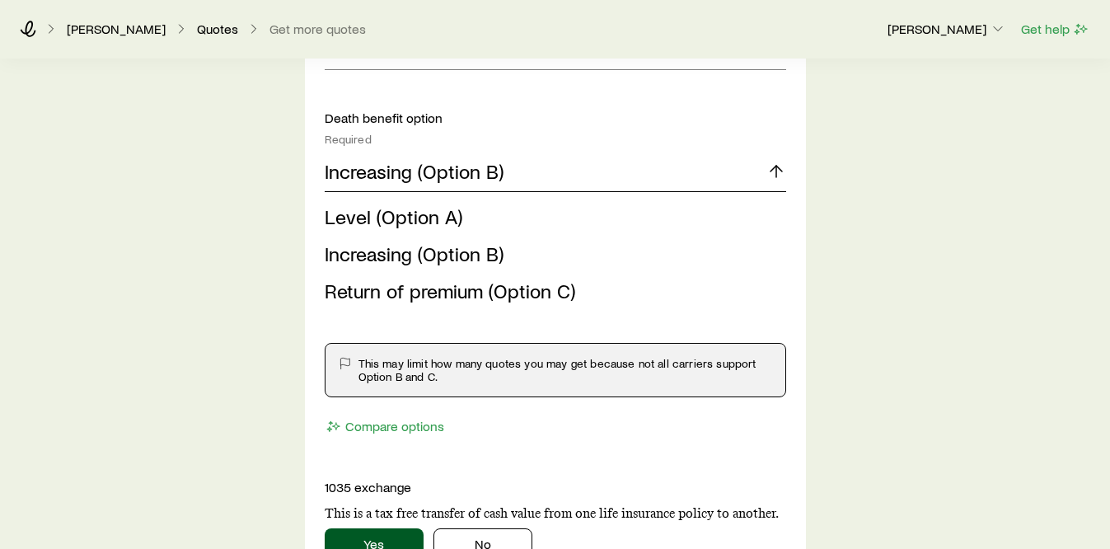
click at [385, 173] on p "Increasing (Option B)" at bounding box center [414, 171] width 179 height 23
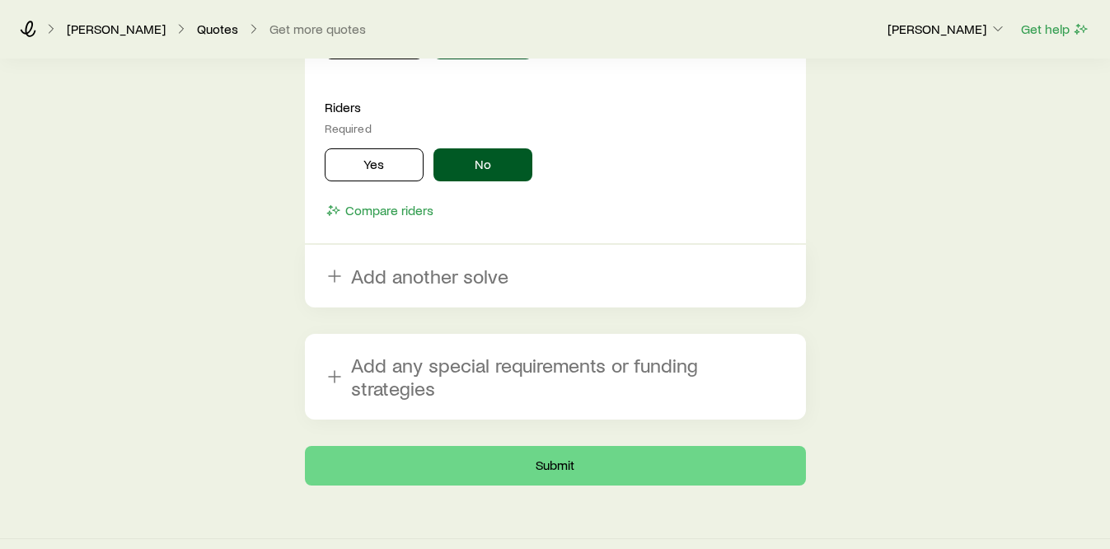
scroll to position [2701, 0]
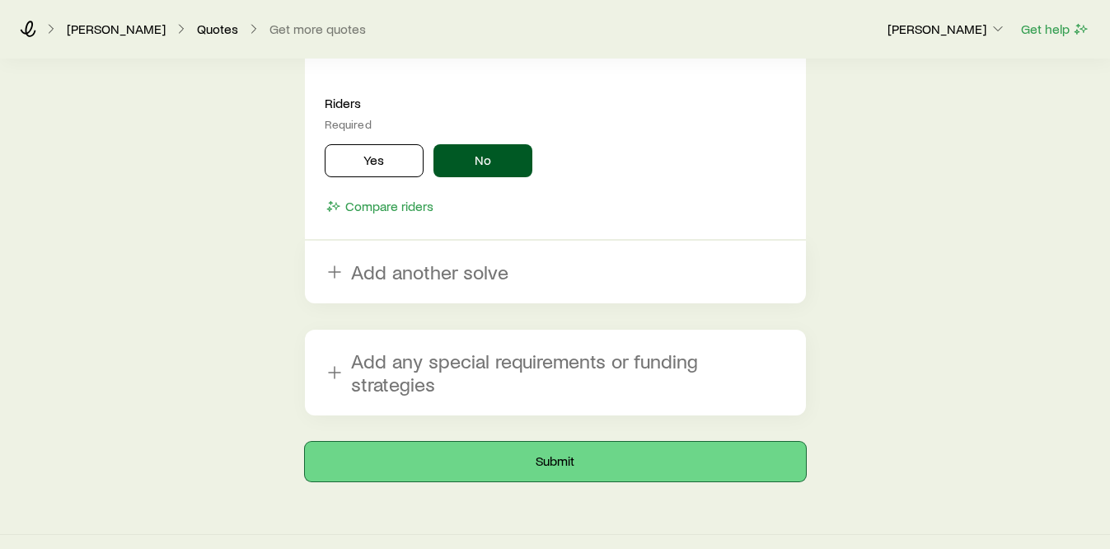
click at [449, 442] on button "Submit" at bounding box center [555, 462] width 501 height 40
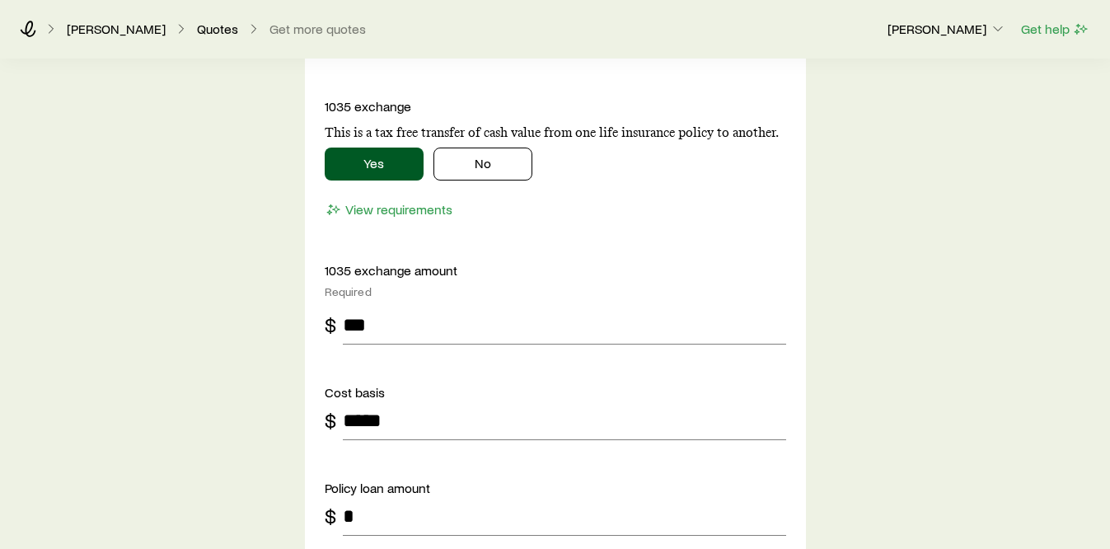
scroll to position [2079, 0]
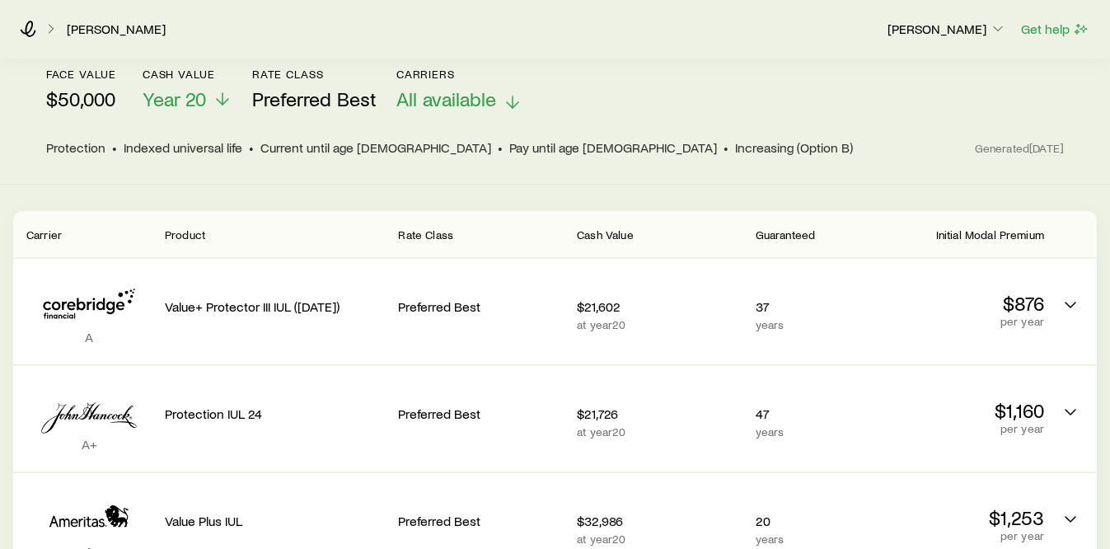
scroll to position [279, 0]
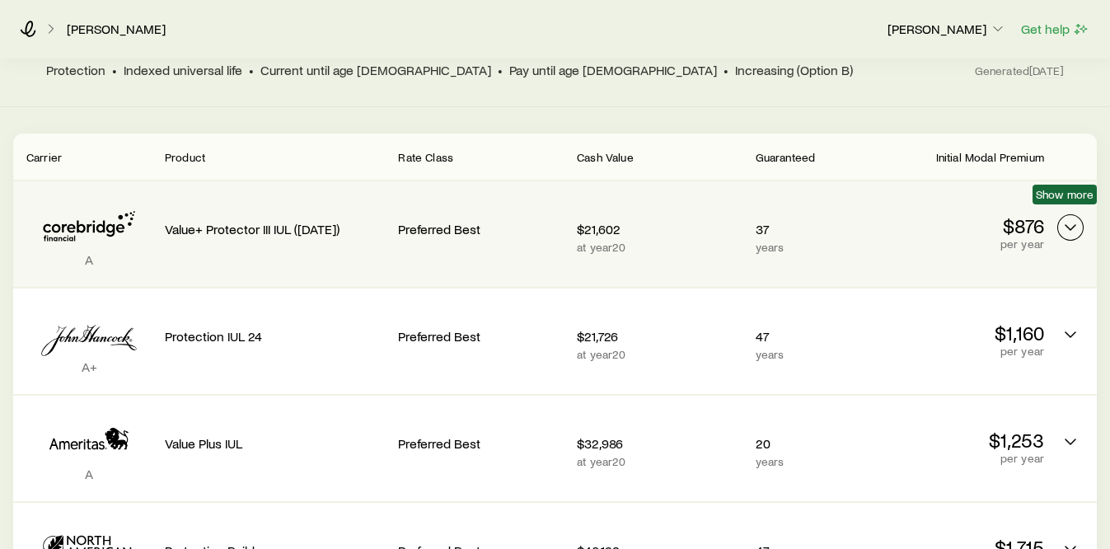
click at [1078, 218] on icon "Permanent quotes" at bounding box center [1071, 228] width 20 height 20
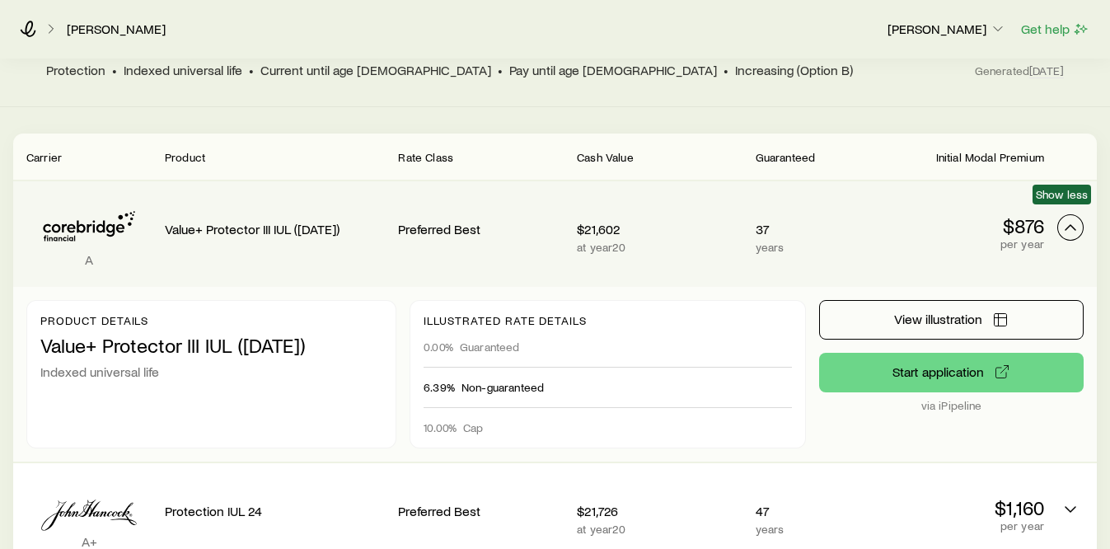
click at [1078, 218] on icon "Permanent quotes" at bounding box center [1071, 228] width 20 height 20
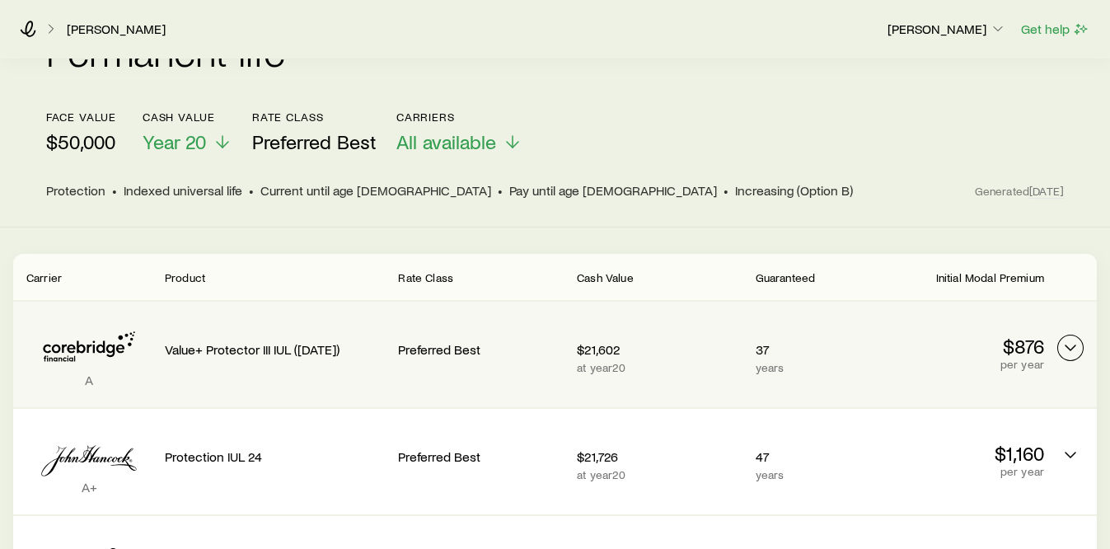
scroll to position [0, 0]
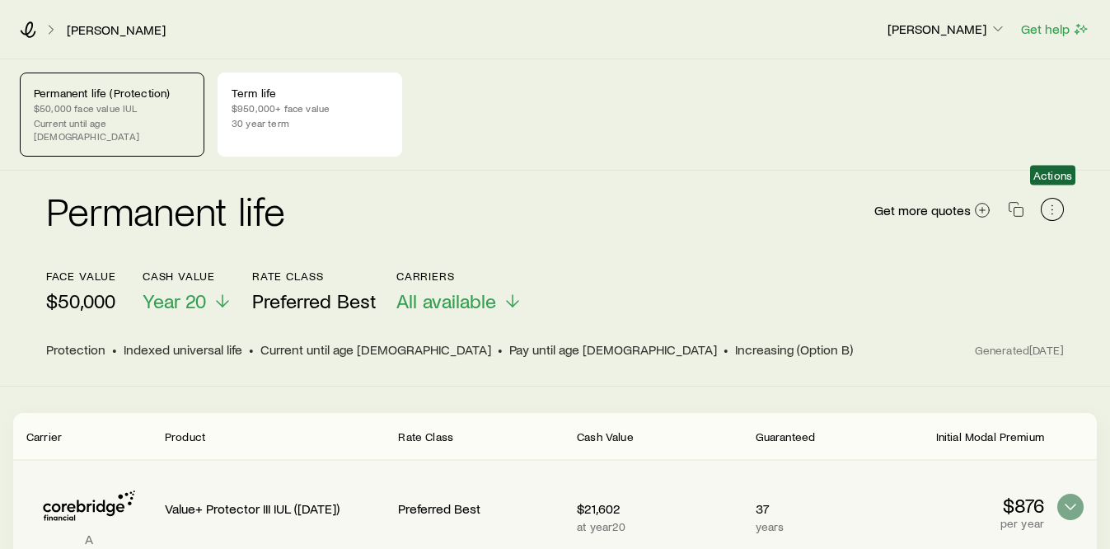
click at [1060, 201] on icon "button" at bounding box center [1052, 209] width 16 height 16
click at [1043, 121] on div "Permanent life (Protection) $50,000 face value IUL Current until age [DEMOGRAPH…" at bounding box center [555, 115] width 1070 height 84
click at [944, 204] on span "Get more quotes" at bounding box center [922, 210] width 96 height 13
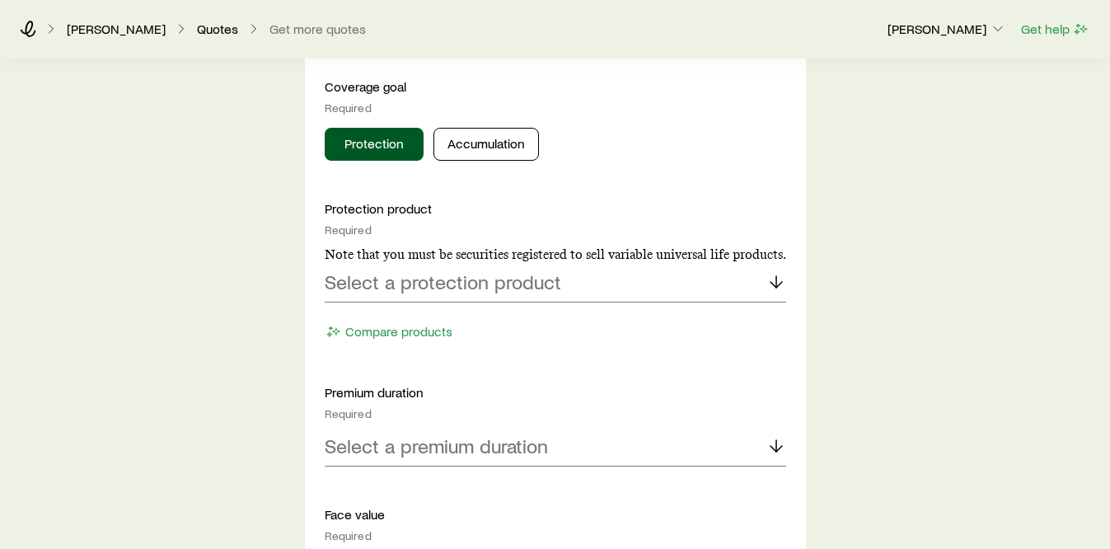
scroll to position [721, 0]
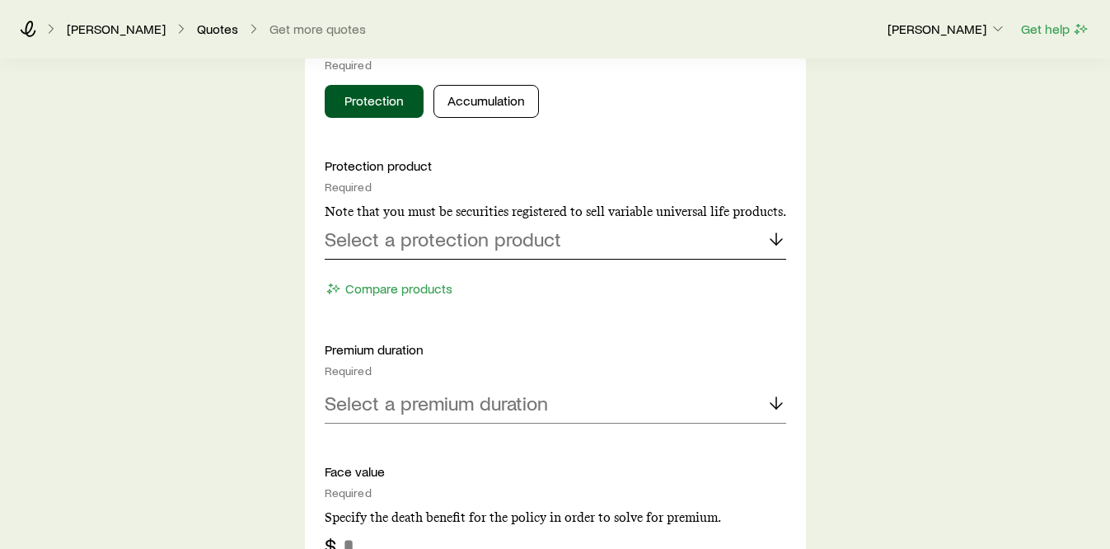
click at [476, 248] on p "Select a protection product" at bounding box center [443, 238] width 237 height 23
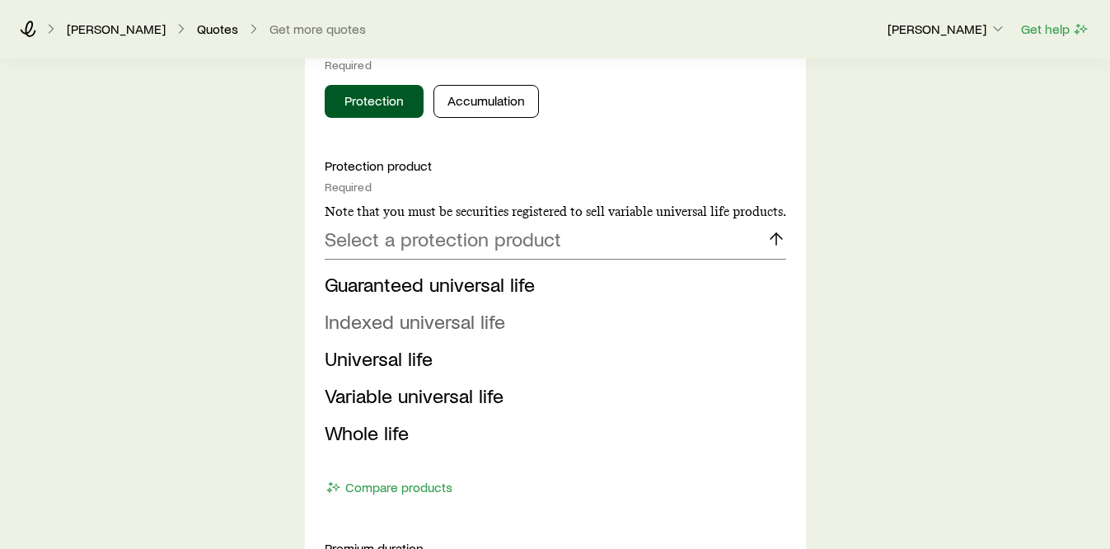
click at [417, 324] on span "Indexed universal life" at bounding box center [415, 321] width 180 height 24
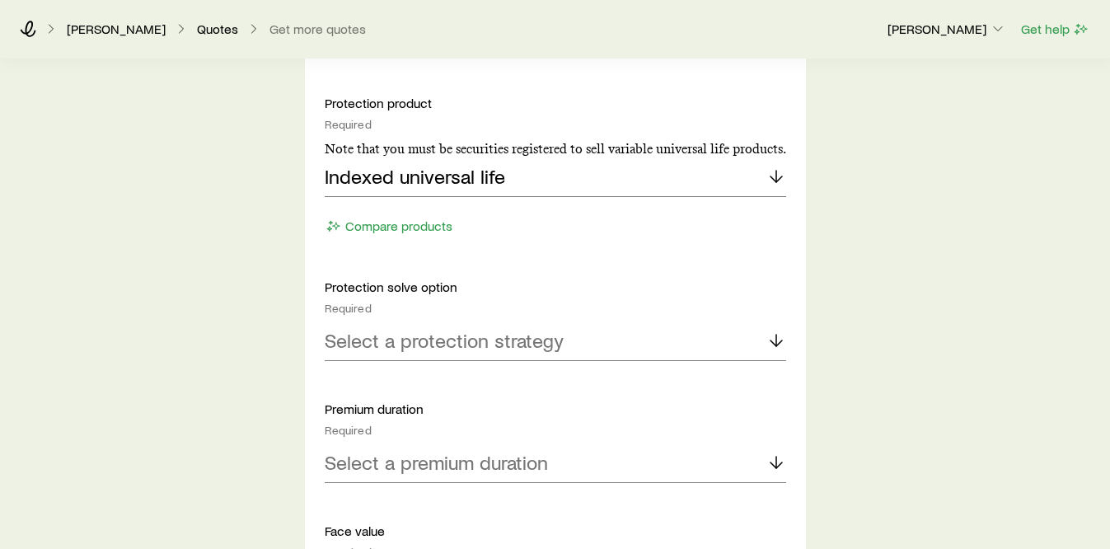
scroll to position [789, 0]
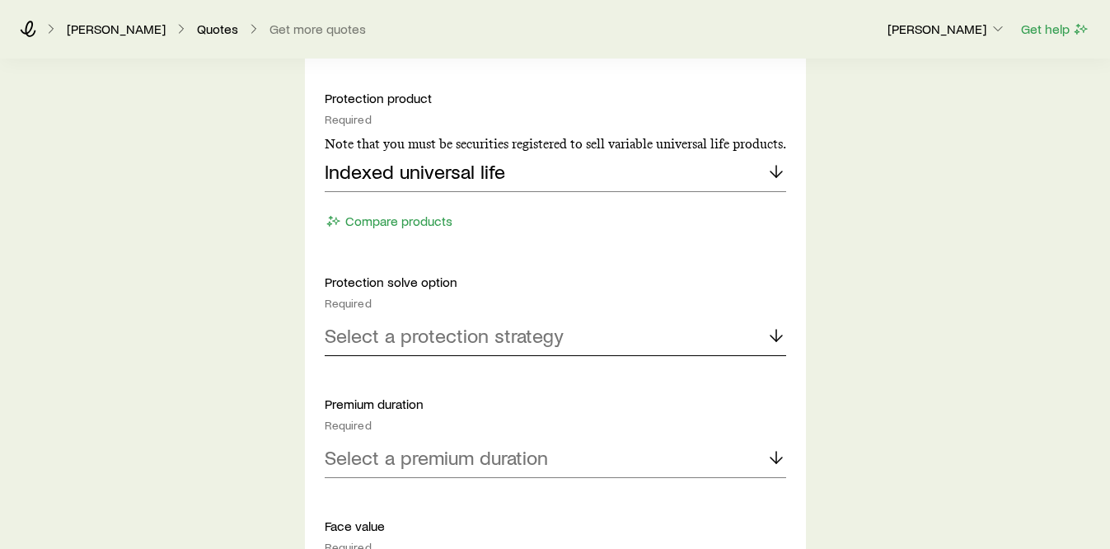
click at [417, 326] on p "Select a protection strategy" at bounding box center [444, 335] width 239 height 23
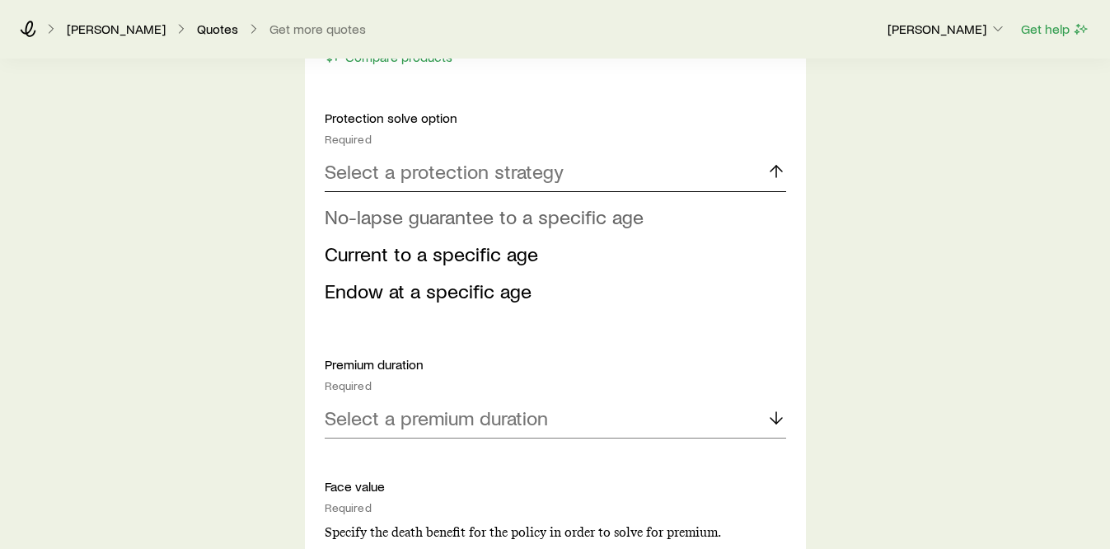
scroll to position [930, 0]
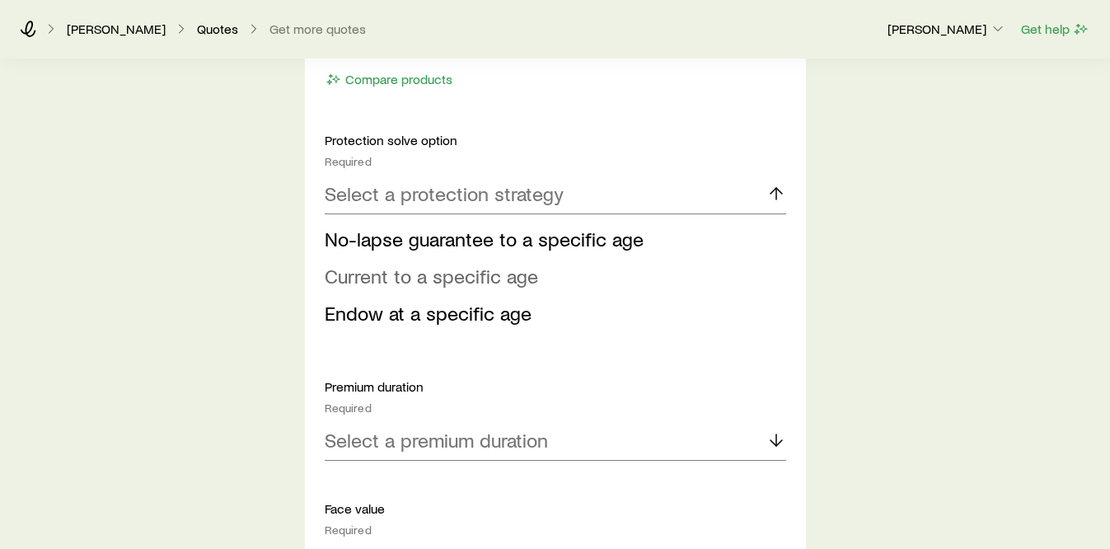
click at [424, 280] on span "Current to a specific age" at bounding box center [431, 276] width 213 height 24
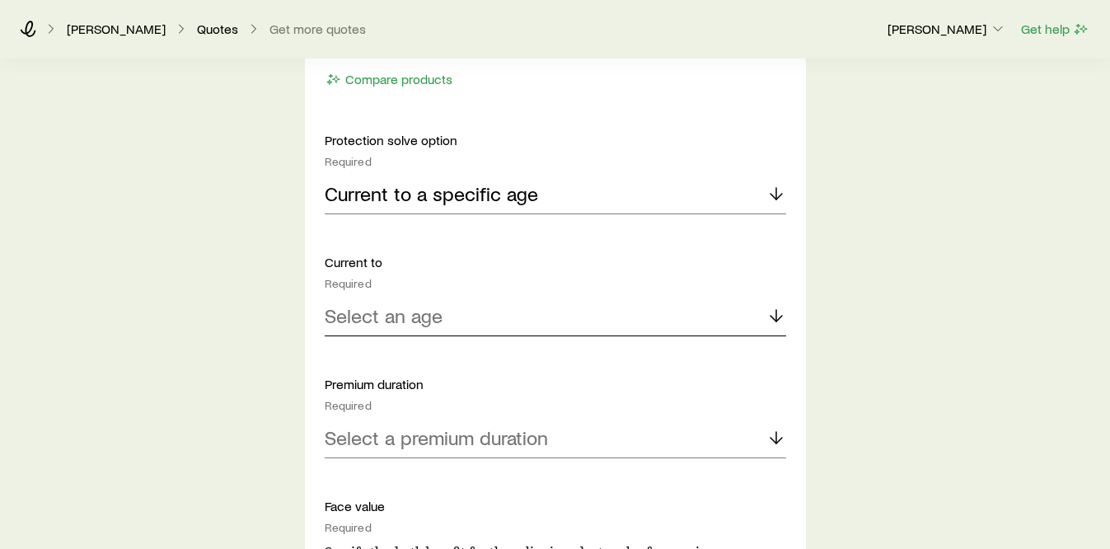
click at [412, 322] on p "Select an age" at bounding box center [384, 315] width 118 height 23
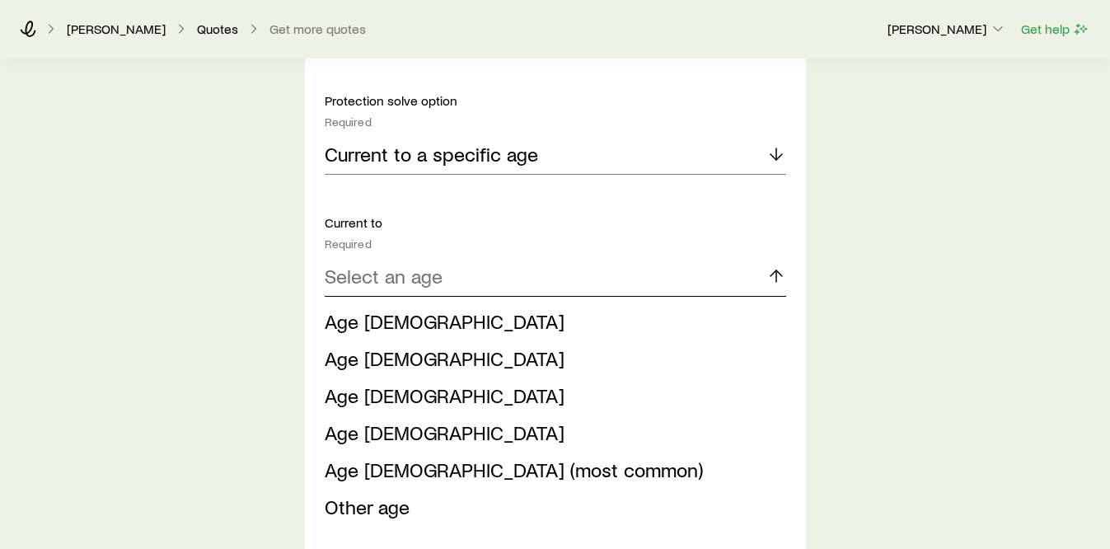
scroll to position [1081, 0]
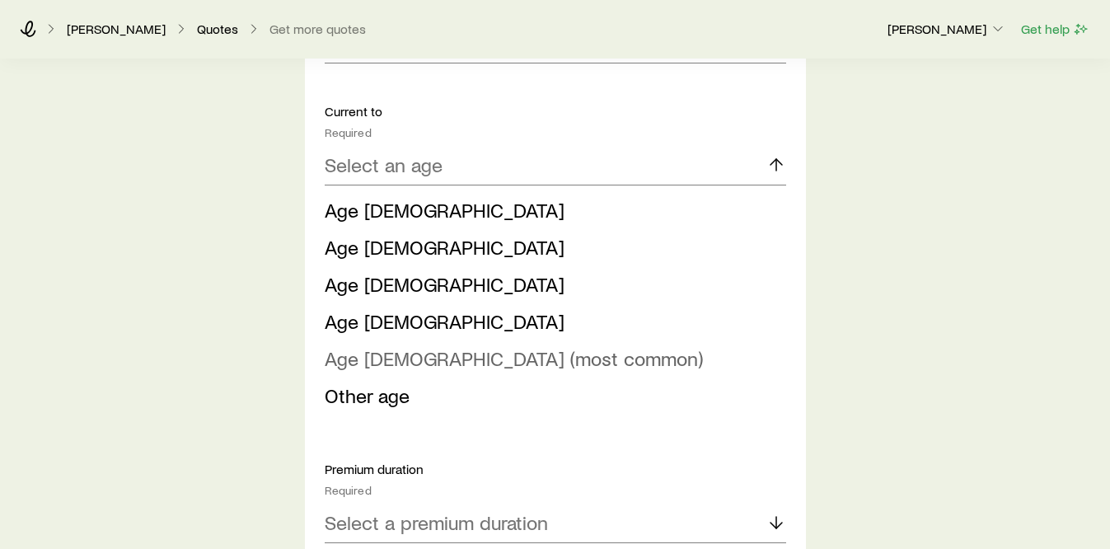
click at [393, 366] on span "Age [DEMOGRAPHIC_DATA] (most common)" at bounding box center [514, 358] width 378 height 24
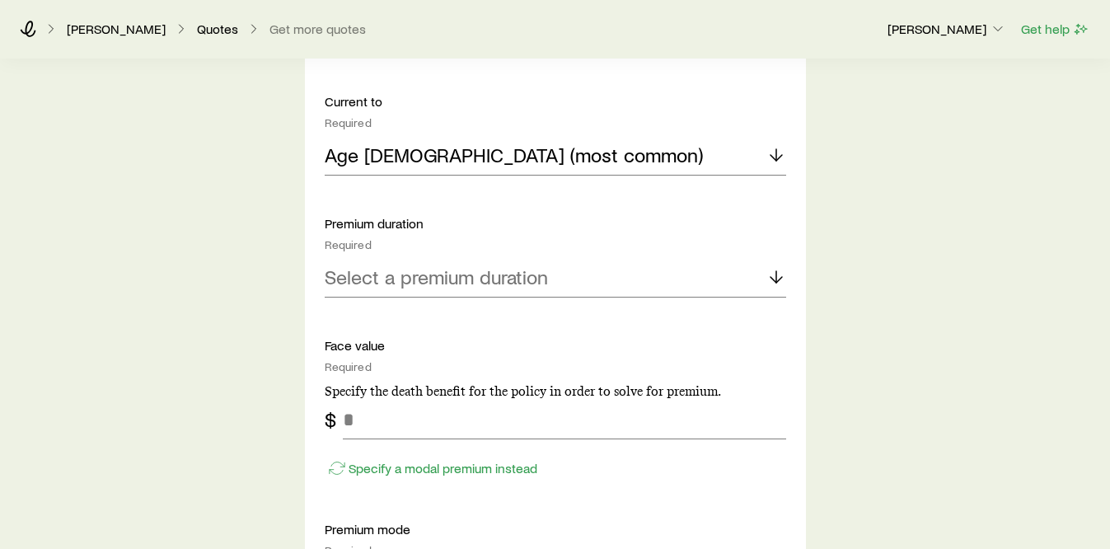
scroll to position [1116, 0]
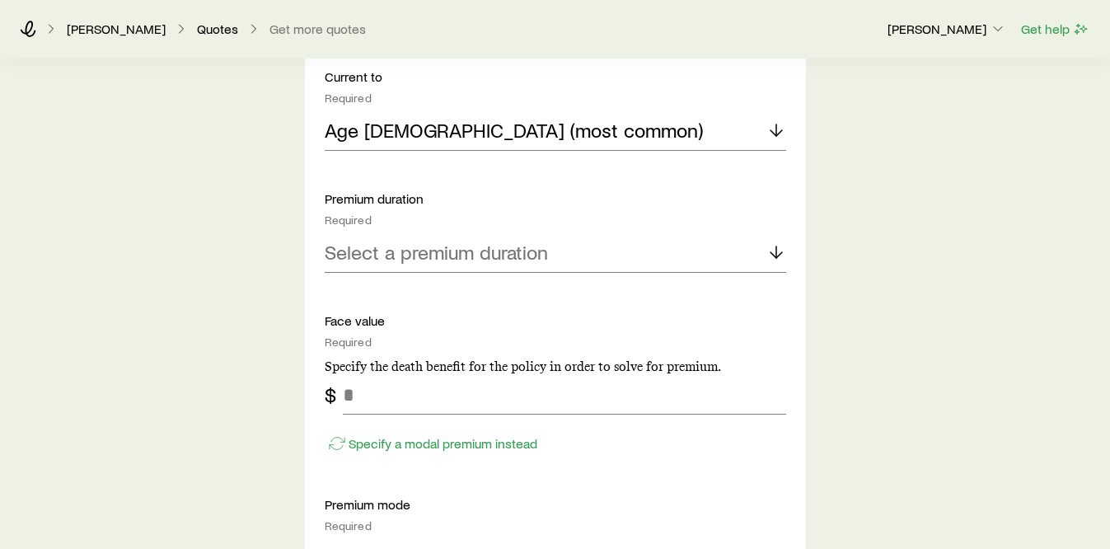
click at [417, 286] on div "Protection product Required Note that you must be securities registered to sell…" at bounding box center [555, 314] width 461 height 1102
click at [432, 251] on p "Select a premium duration" at bounding box center [436, 252] width 223 height 23
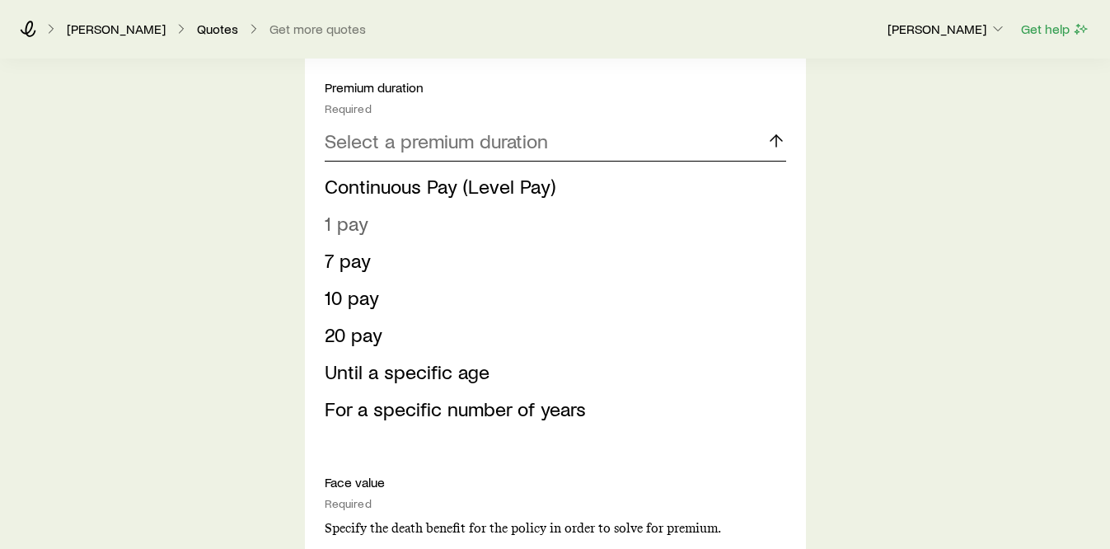
scroll to position [1256, 0]
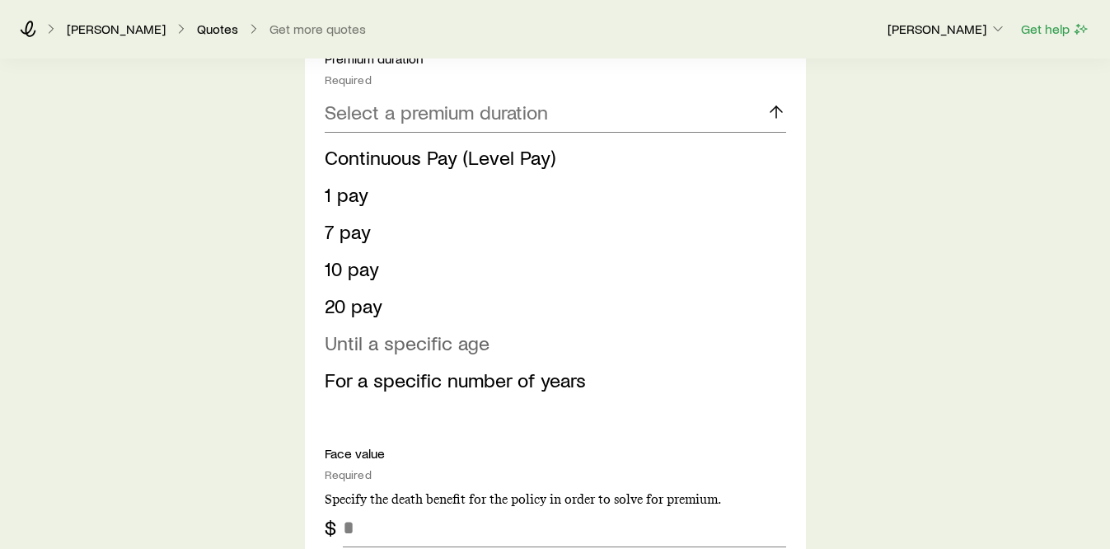
click at [392, 348] on span "Until a specific age" at bounding box center [407, 342] width 165 height 24
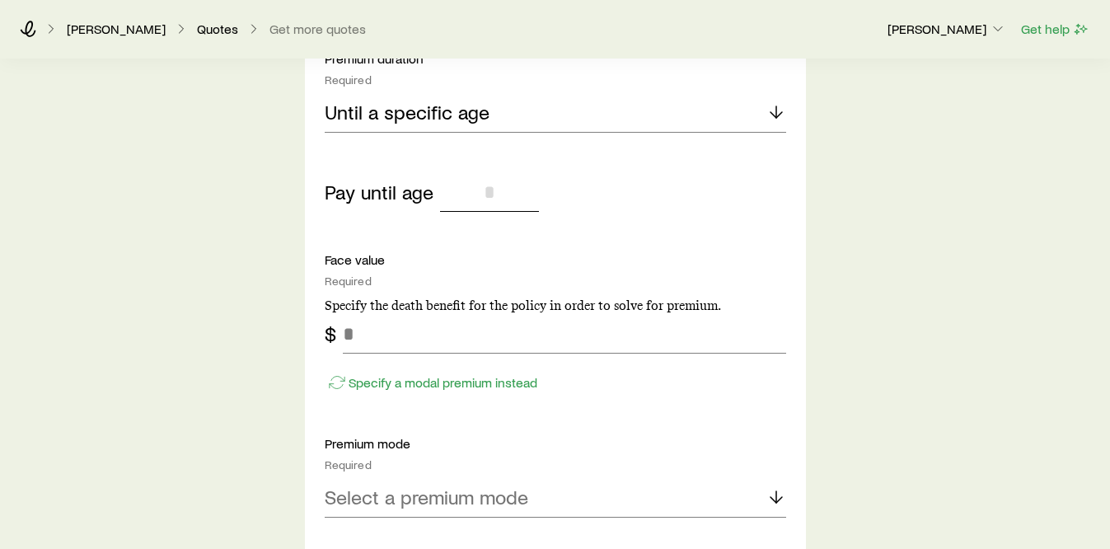
click at [485, 185] on input "tel" at bounding box center [489, 192] width 99 height 40
type input "**"
click at [430, 274] on div "Required" at bounding box center [555, 280] width 461 height 13
click at [377, 348] on input "tel" at bounding box center [564, 334] width 443 height 40
type input "******"
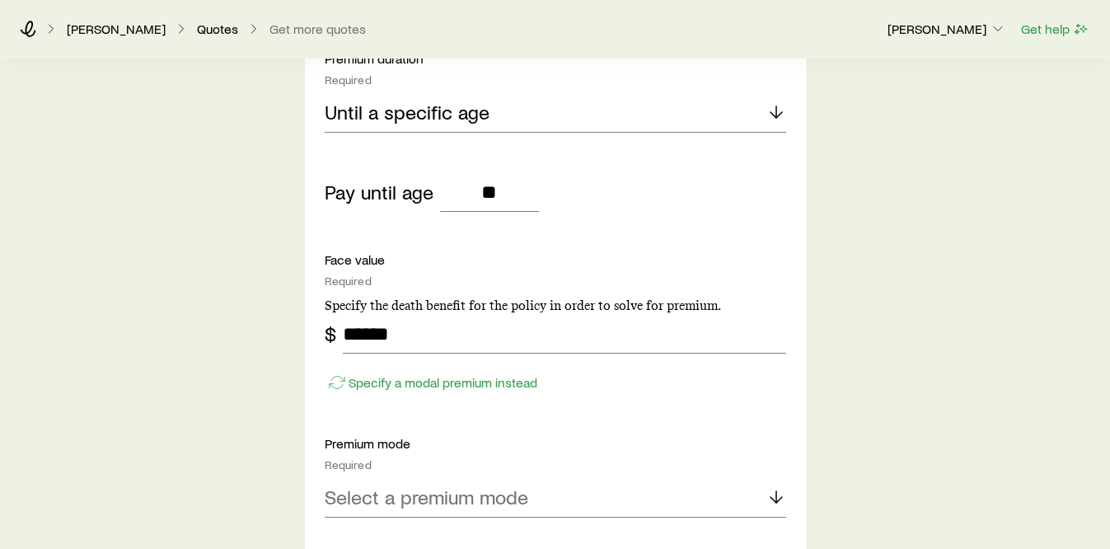
click at [237, 386] on div "Insurance Selection What type of product are you looking for? At least one is r…" at bounding box center [555, 167] width 1110 height 2729
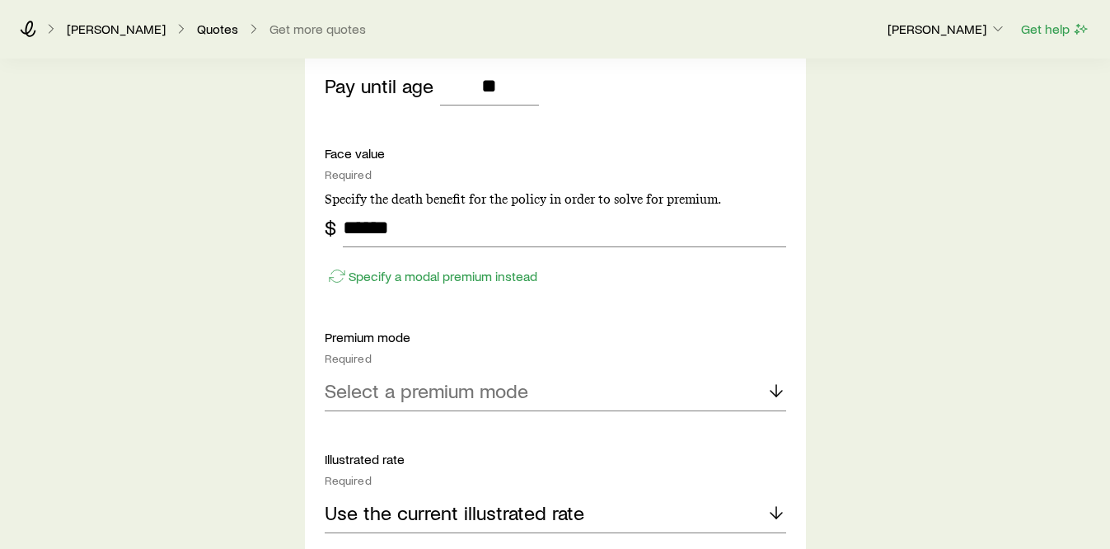
scroll to position [1395, 0]
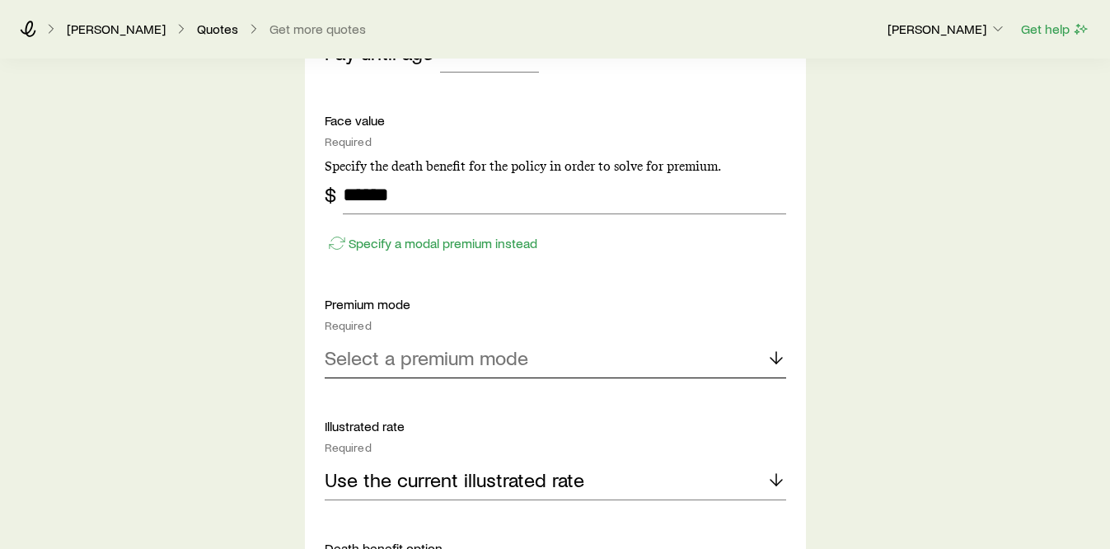
click at [349, 364] on p "Select a premium mode" at bounding box center [427, 357] width 204 height 23
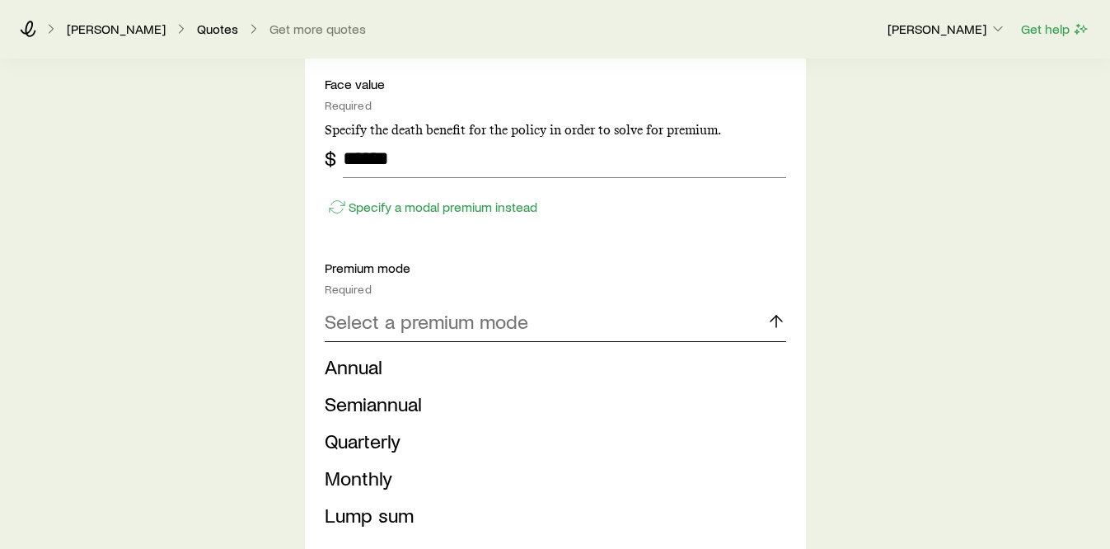
scroll to position [1480, 0]
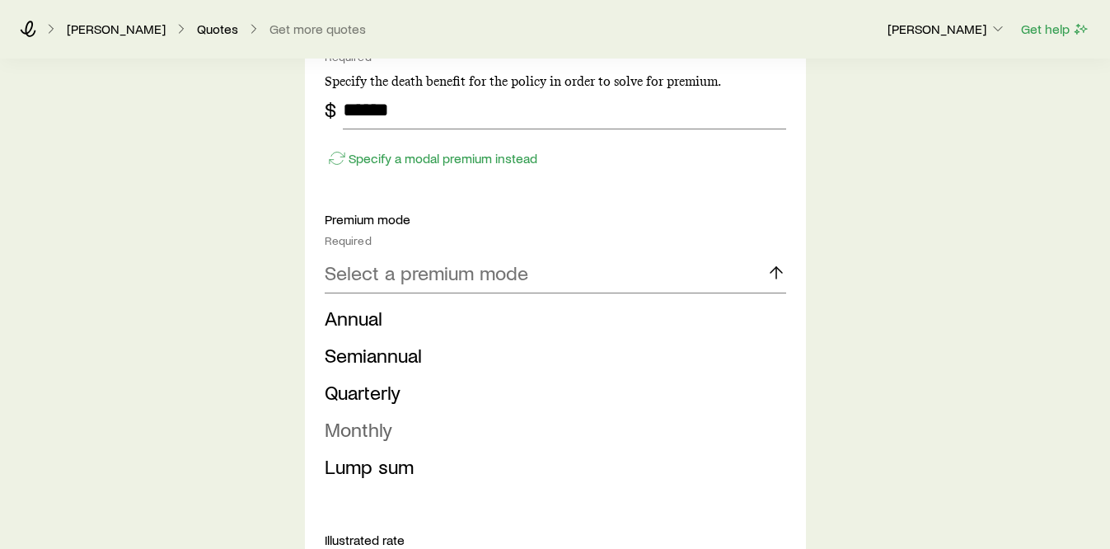
click at [345, 442] on li "Monthly" at bounding box center [551, 429] width 452 height 37
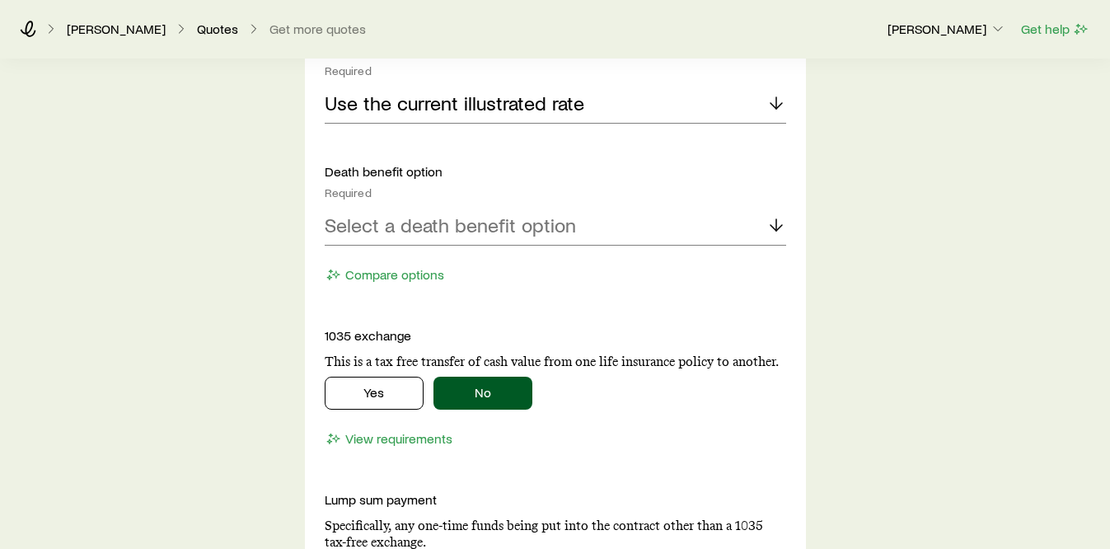
scroll to position [1789, 0]
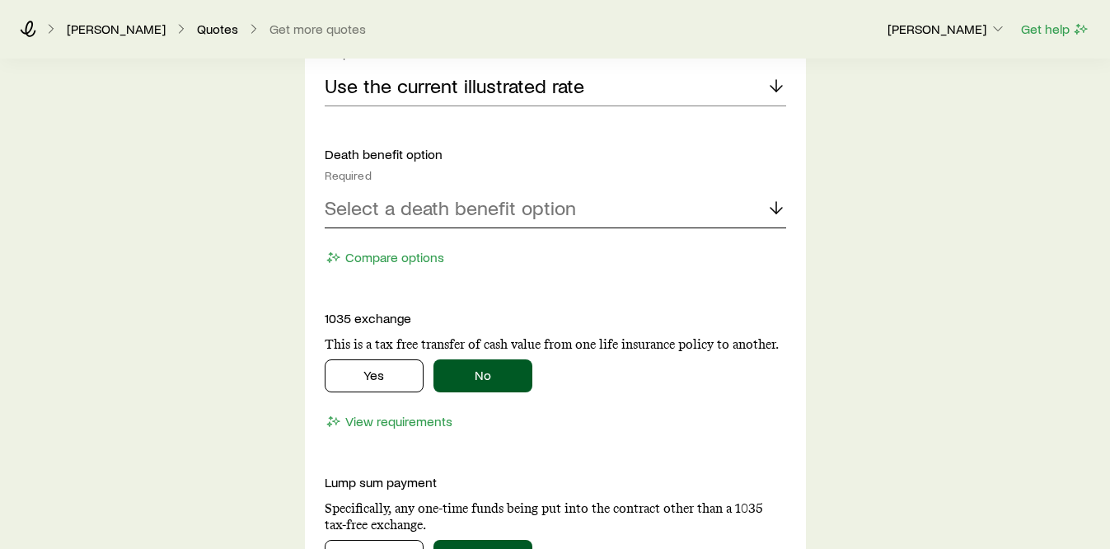
click at [405, 215] on p "Select a death benefit option" at bounding box center [450, 207] width 251 height 23
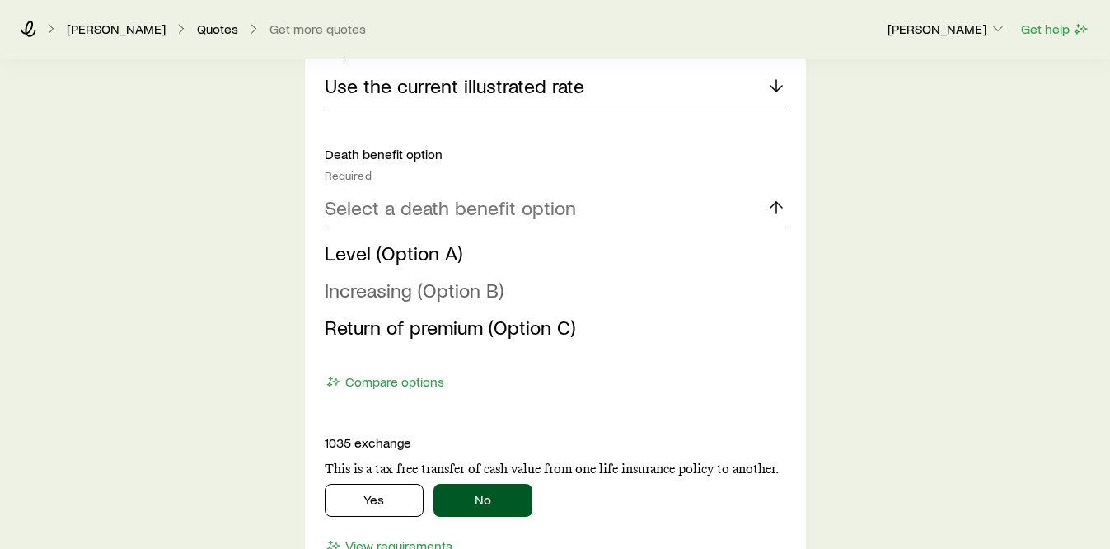
click at [381, 303] on li "Increasing (Option B)" at bounding box center [551, 290] width 452 height 37
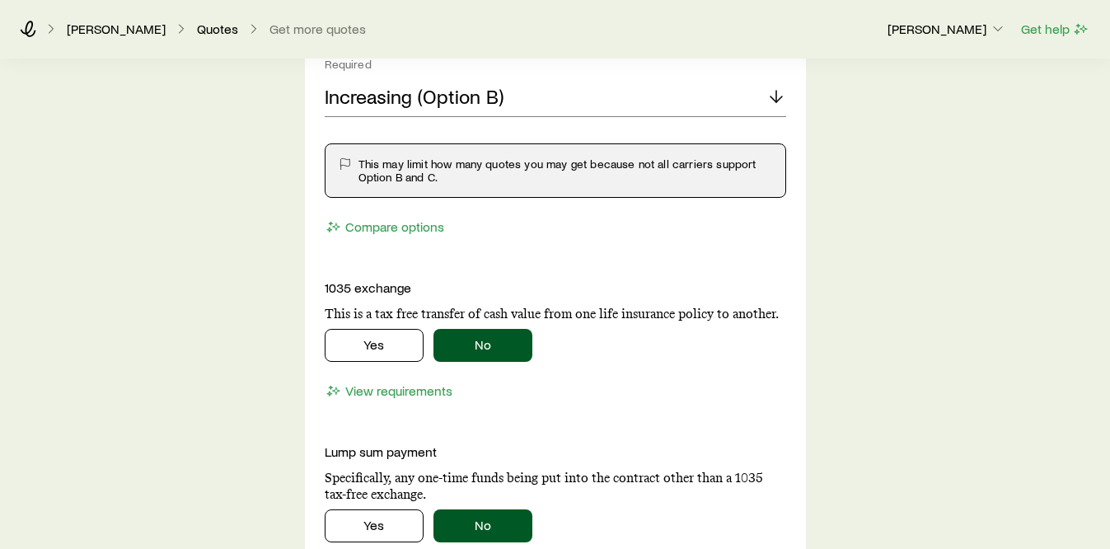
scroll to position [1994, 0]
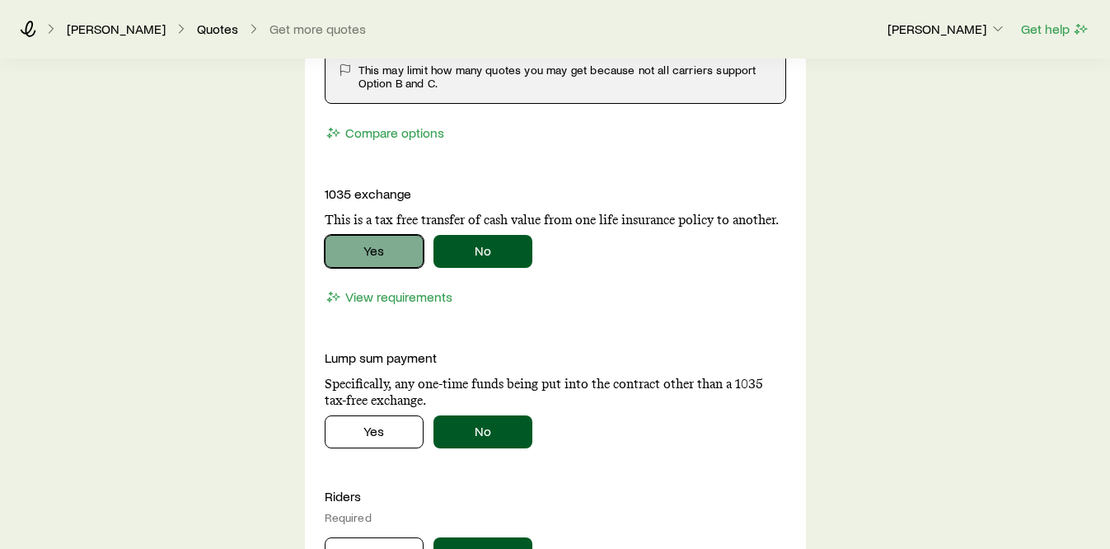
click at [350, 261] on button "Yes" at bounding box center [374, 251] width 99 height 33
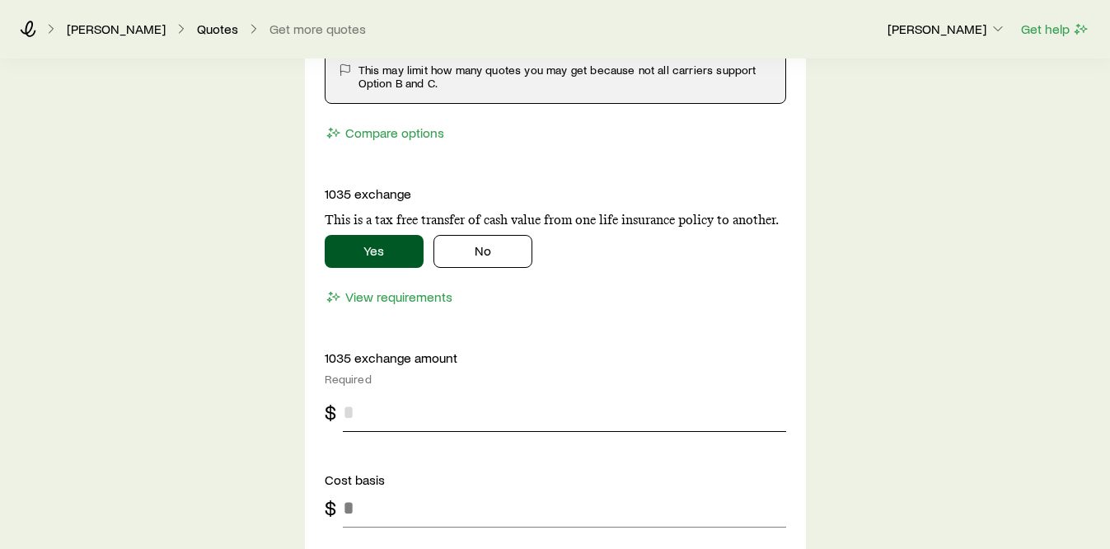
click at [367, 411] on input "tel" at bounding box center [564, 412] width 443 height 40
type input "***"
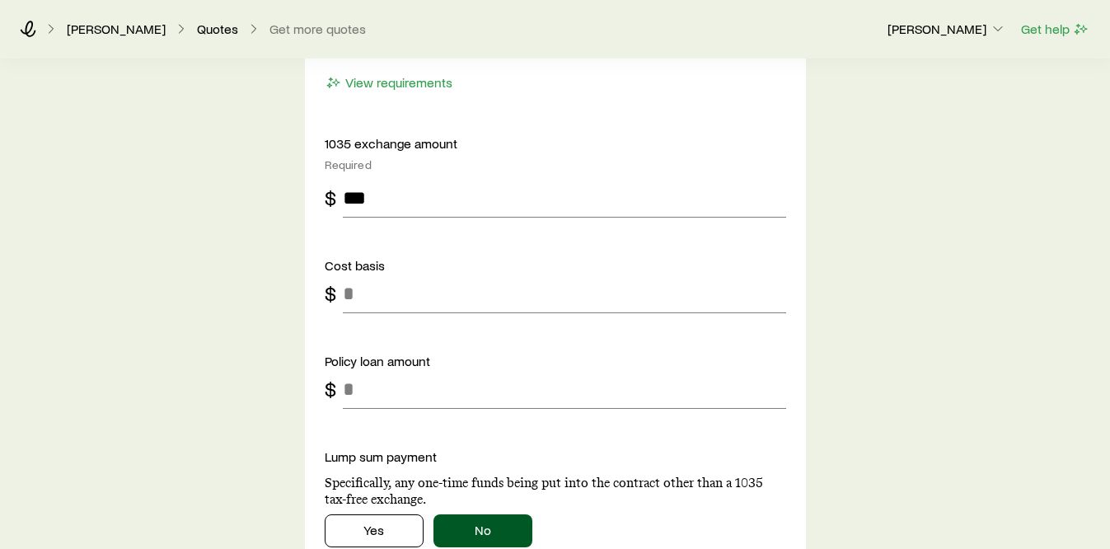
scroll to position [2223, 0]
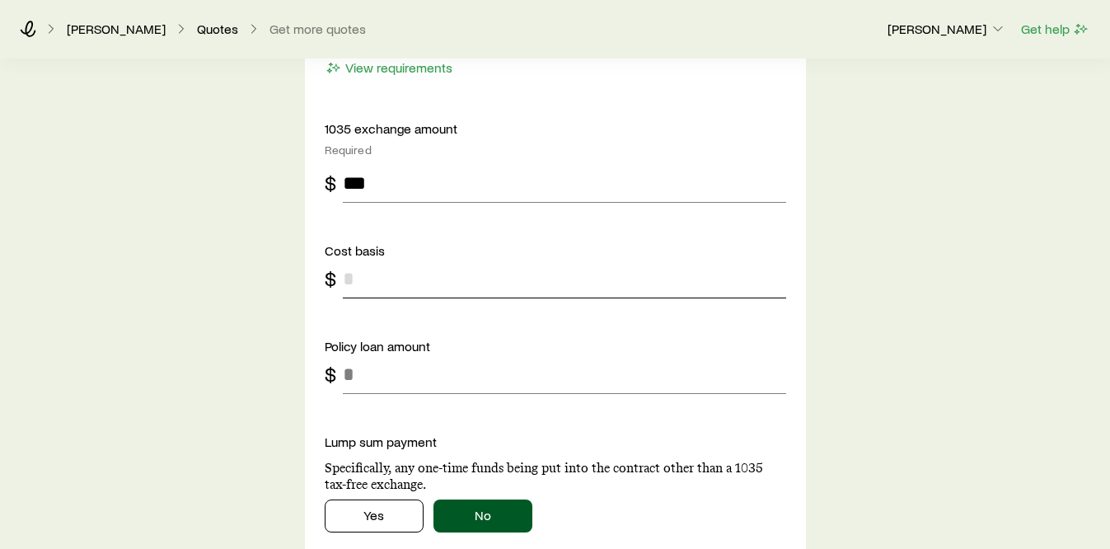
click at [526, 275] on input "tel" at bounding box center [564, 279] width 443 height 40
type input "*****"
click at [463, 379] on input "tel" at bounding box center [564, 374] width 443 height 40
type input "*"
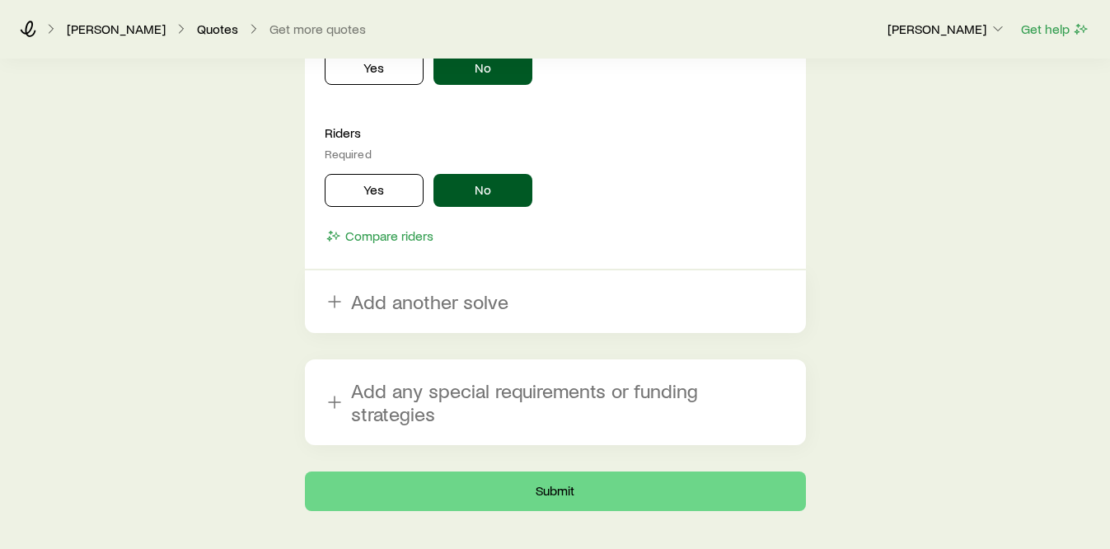
scroll to position [2701, 0]
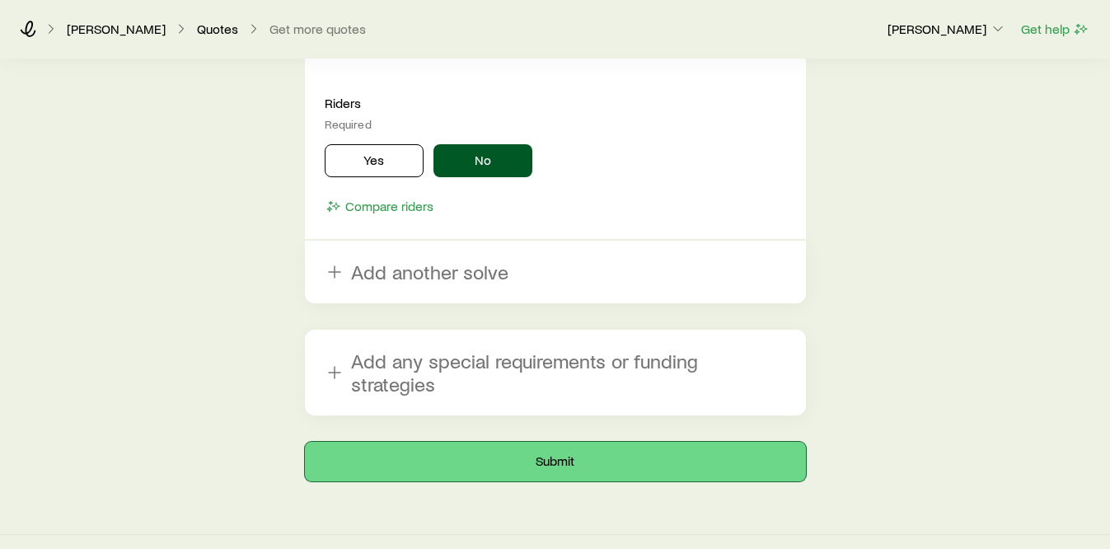
click at [468, 444] on button "Submit" at bounding box center [555, 462] width 501 height 40
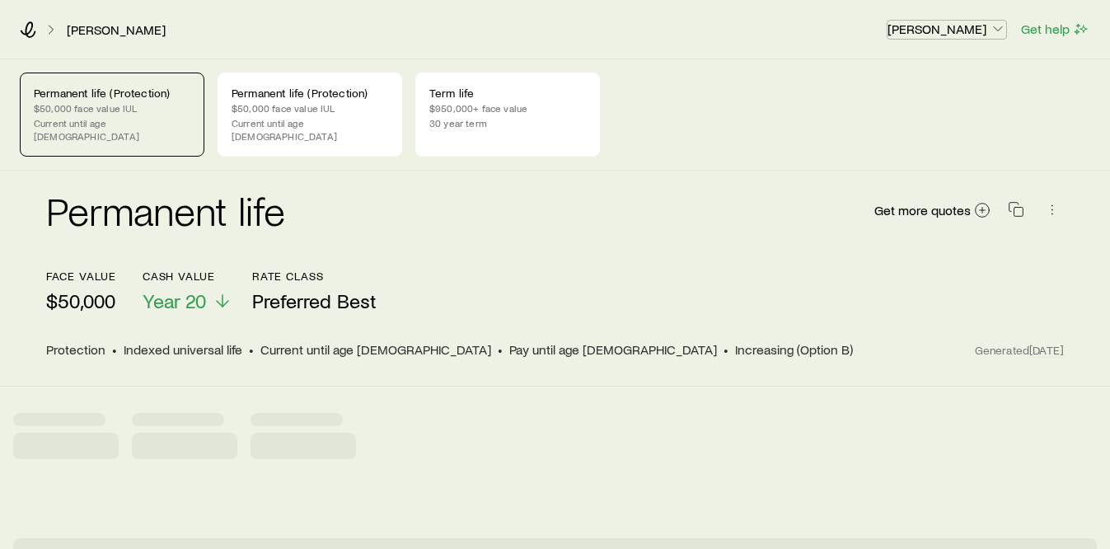
click at [981, 26] on div "[PERSON_NAME] [PERSON_NAME] Get help Permanent life (Protection) $50,000 face v…" at bounding box center [555, 523] width 1110 height 1047
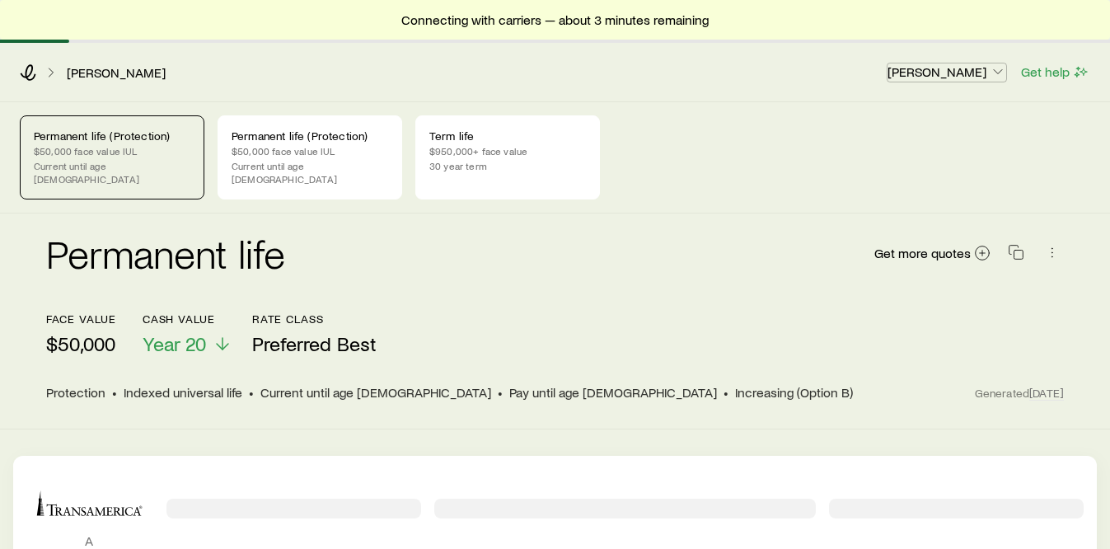
click at [985, 72] on p "[PERSON_NAME]" at bounding box center [947, 71] width 119 height 16
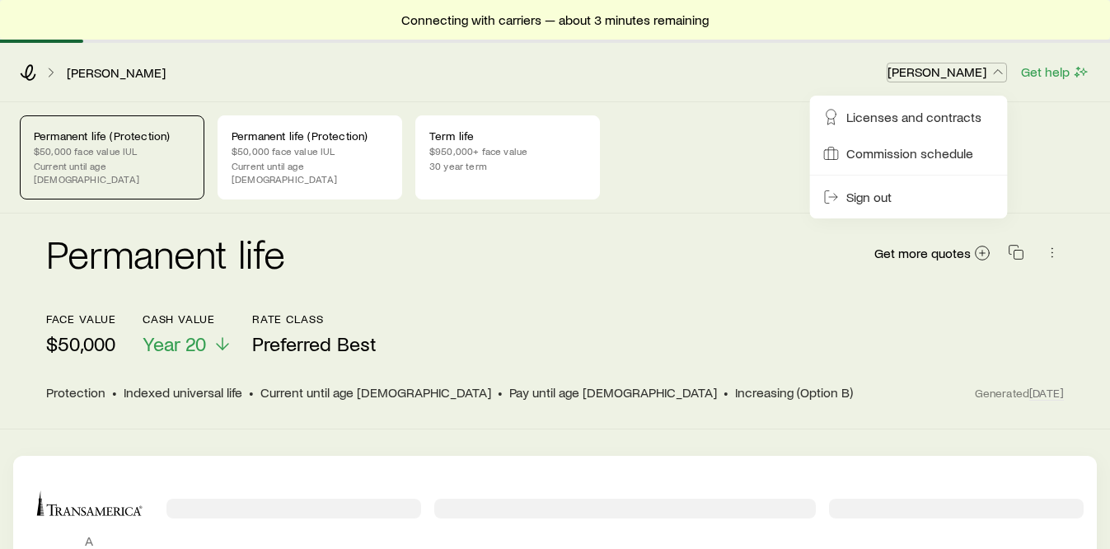
click at [985, 72] on p "[PERSON_NAME]" at bounding box center [947, 71] width 119 height 16
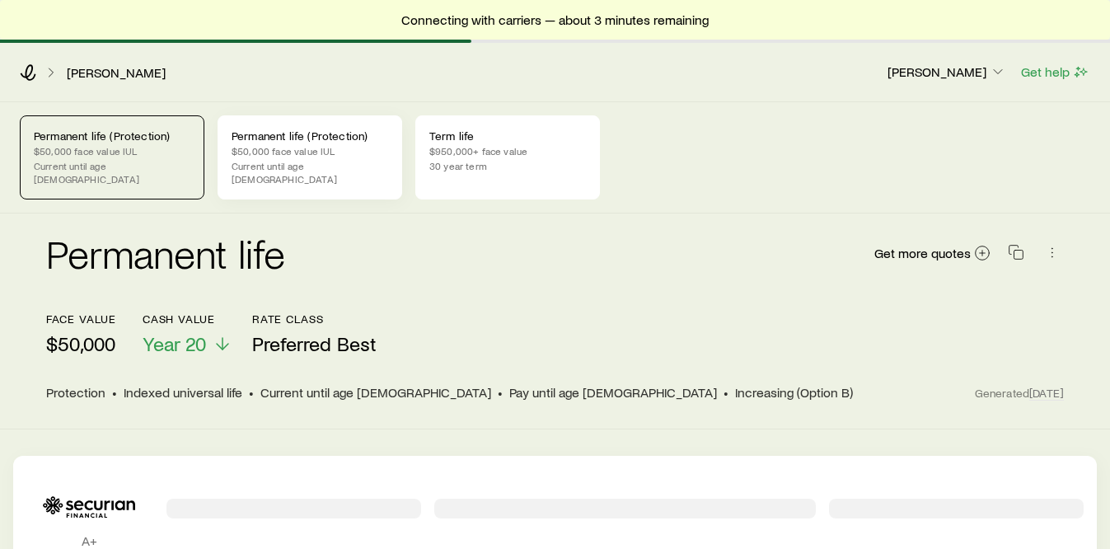
click at [312, 151] on p "$50,000 face value IUL" at bounding box center [310, 150] width 157 height 13
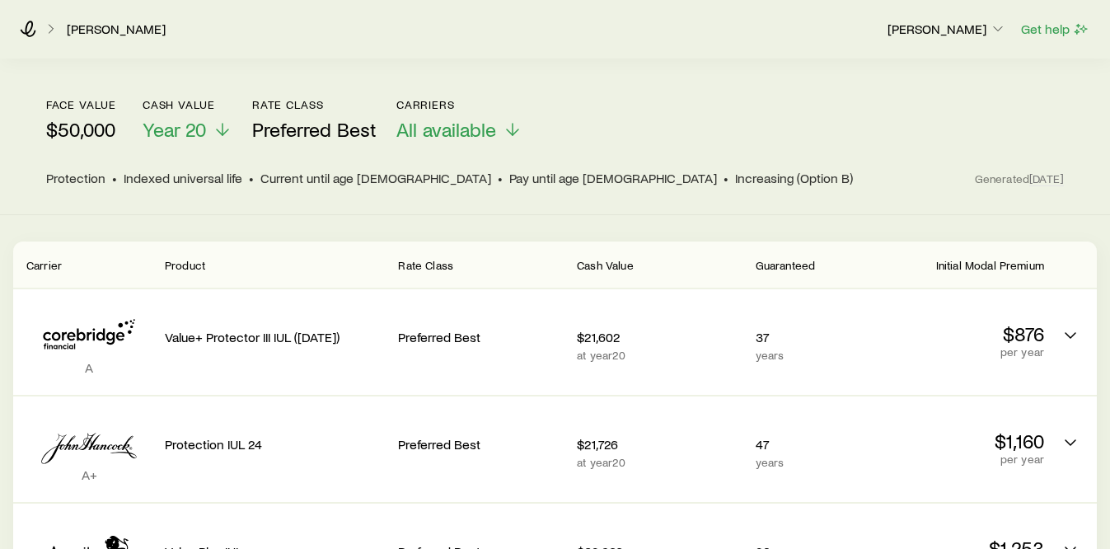
scroll to position [172, 0]
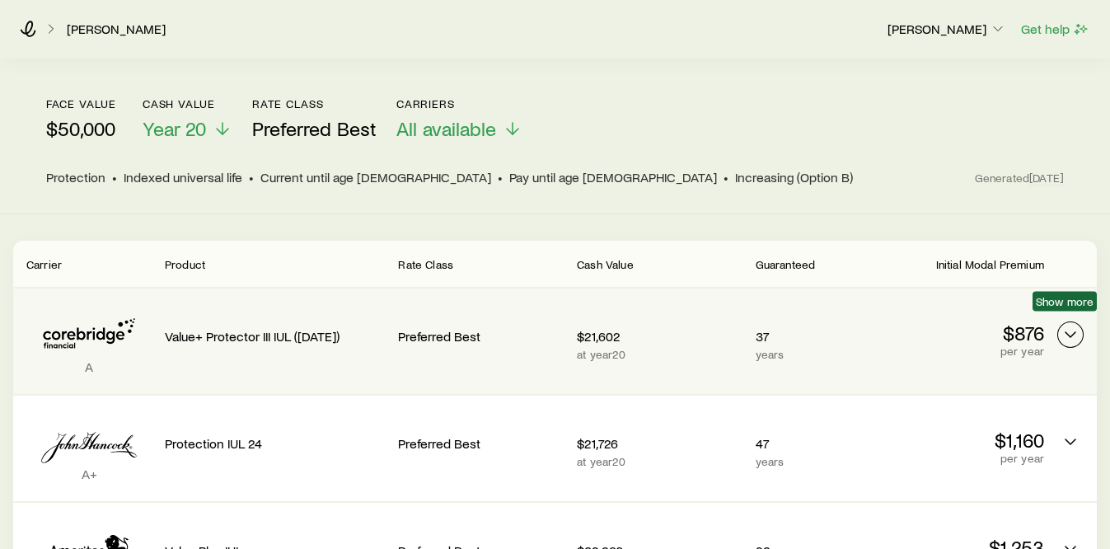
click at [1067, 325] on icon "Permanent quotes" at bounding box center [1071, 335] width 20 height 20
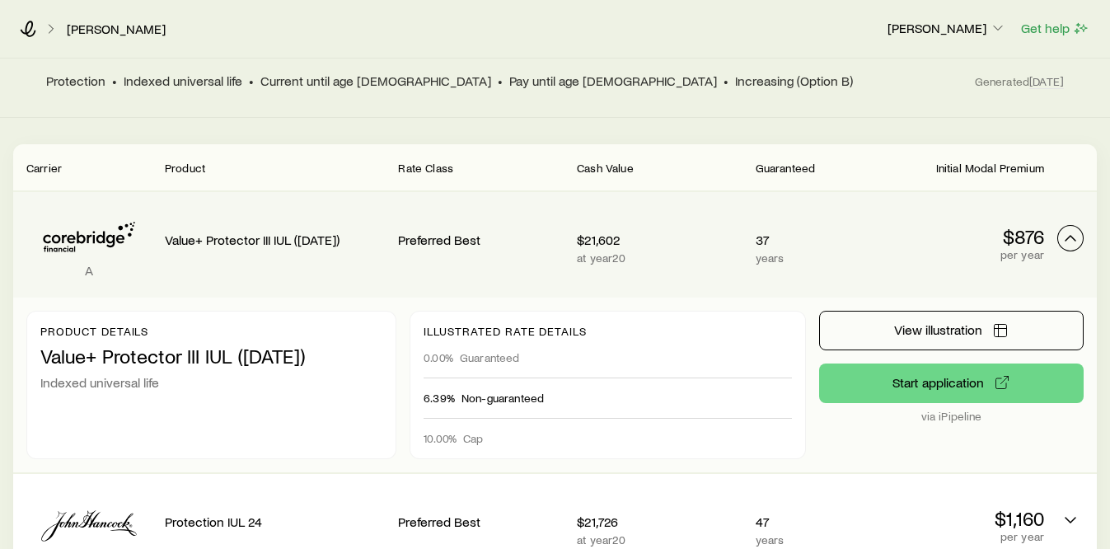
scroll to position [0, 0]
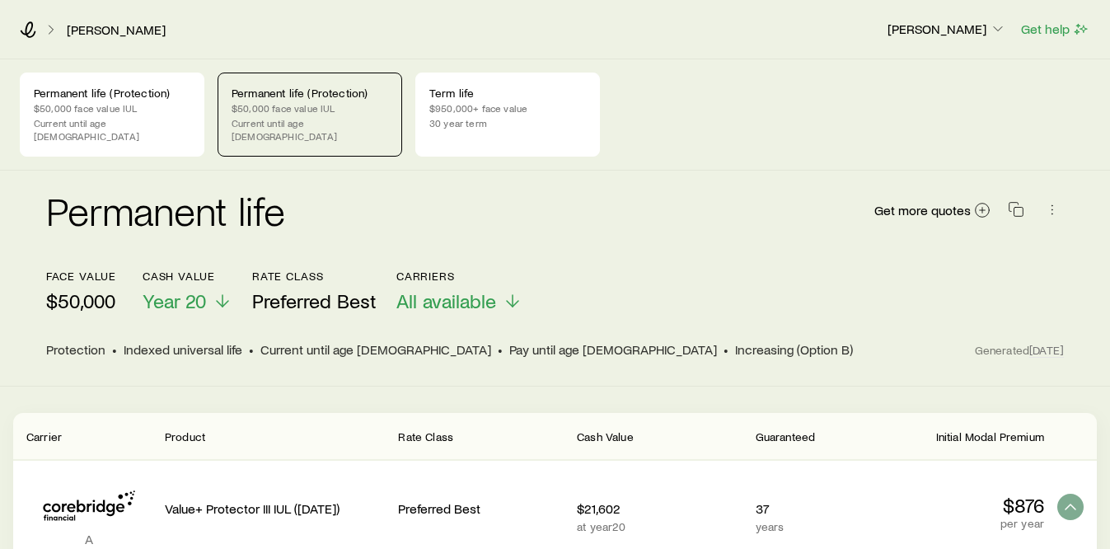
click at [690, 218] on div "Permanent life Get more quotes" at bounding box center [555, 219] width 1018 height 59
click at [101, 121] on p "Current until age [DEMOGRAPHIC_DATA]" at bounding box center [112, 129] width 157 height 26
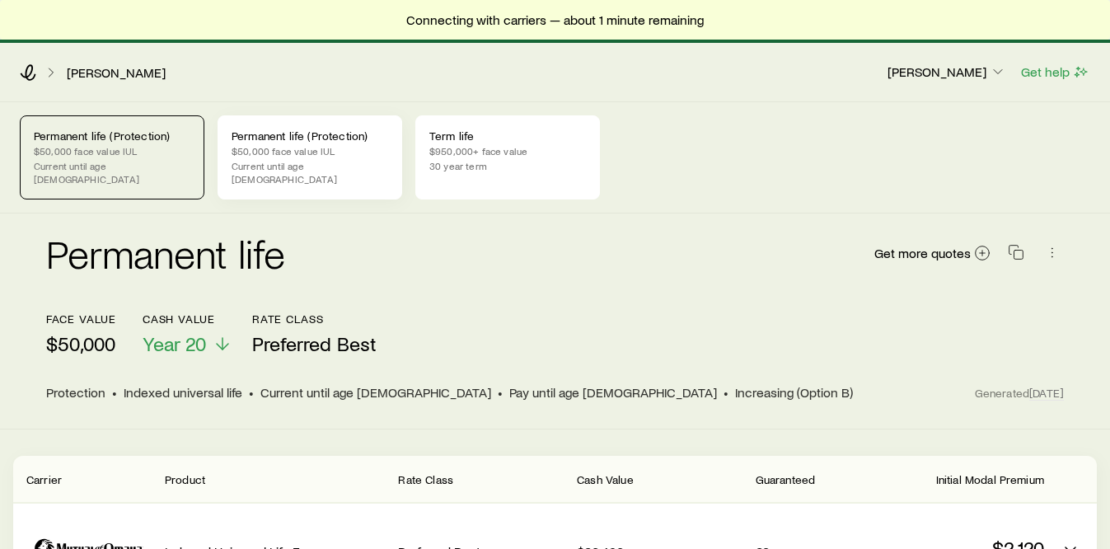
click at [316, 143] on div "Permanent life (Protection) $50,000 face value IUL Current until age [DEMOGRAPH…" at bounding box center [310, 157] width 185 height 84
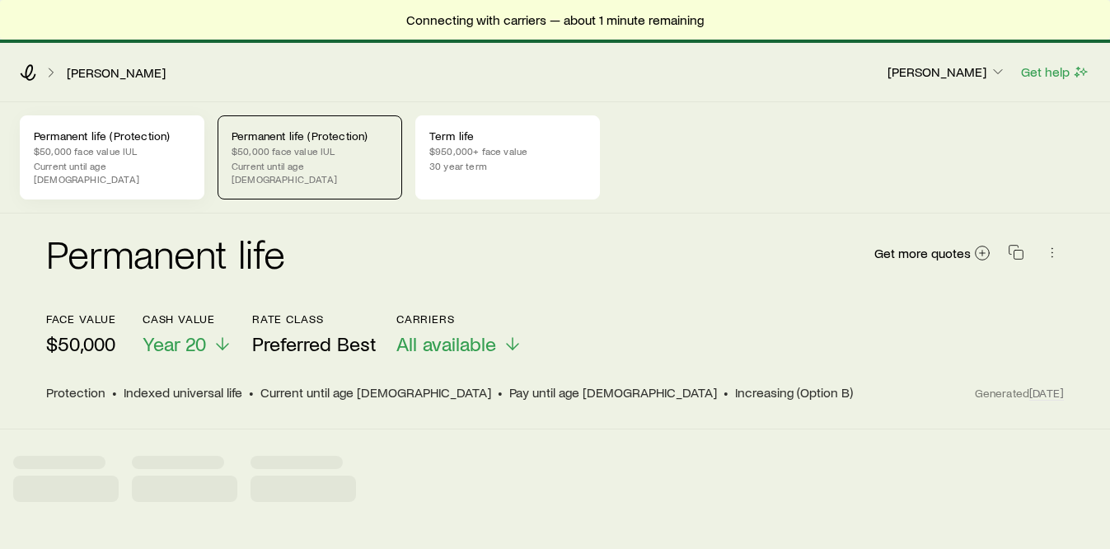
click at [122, 160] on p "Current until age [DEMOGRAPHIC_DATA]" at bounding box center [112, 172] width 157 height 26
